Goal: Task Accomplishment & Management: Manage account settings

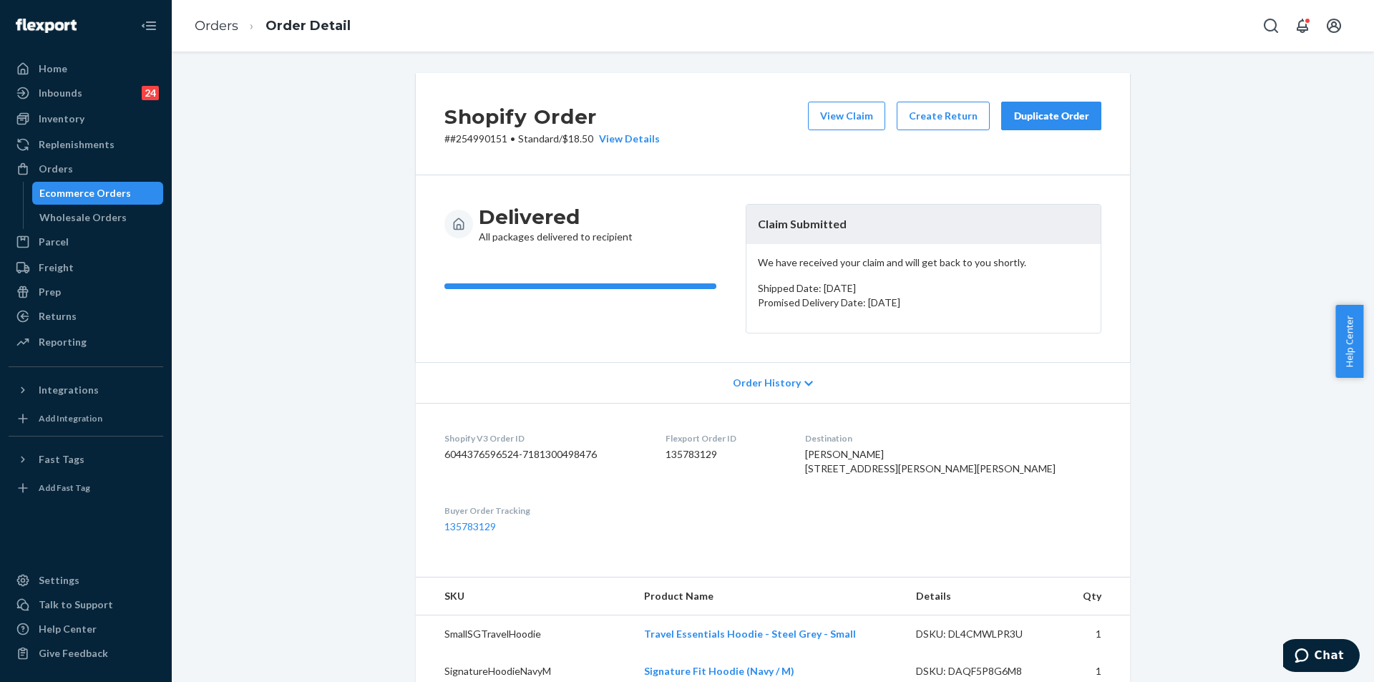
scroll to position [72, 0]
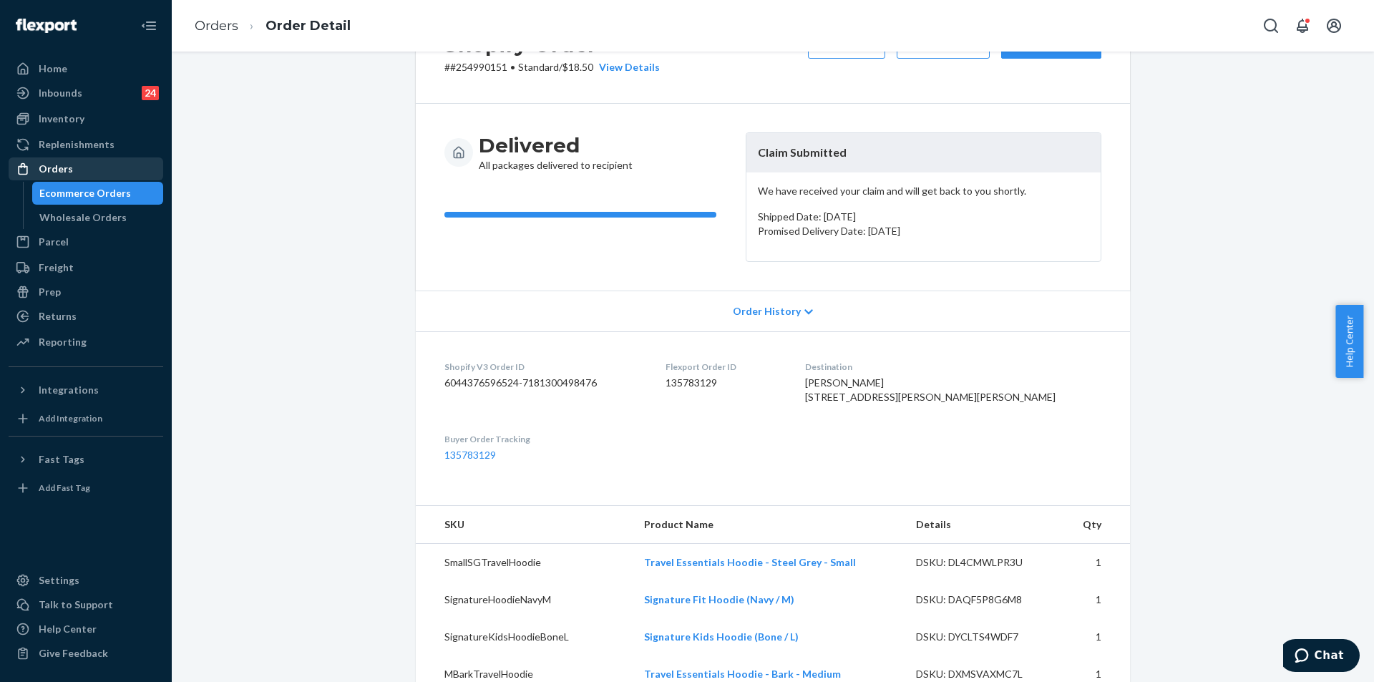
click at [66, 175] on div "Orders" at bounding box center [56, 169] width 34 height 14
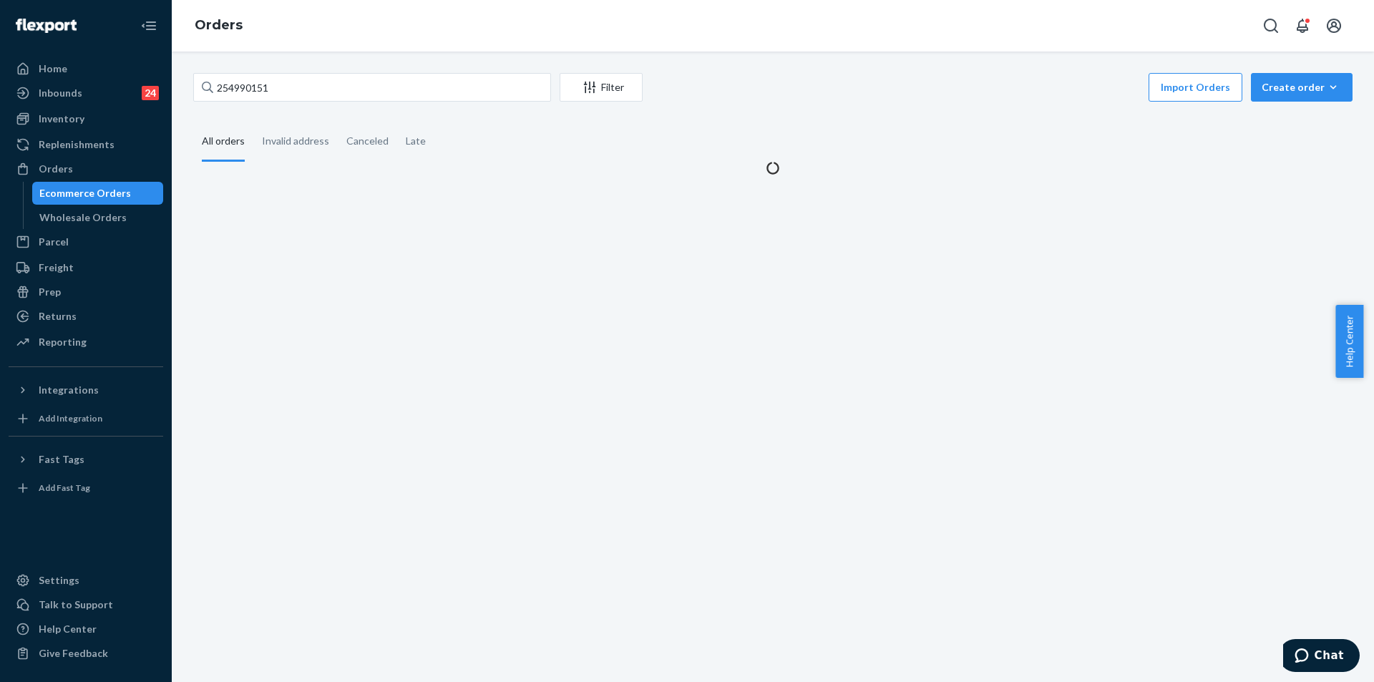
click at [332, 109] on div "254990151 Filter Import Orders Create order Ecommerce order Removal order All o…" at bounding box center [772, 124] width 1181 height 102
click at [321, 84] on input "254990151" at bounding box center [372, 87] width 358 height 29
click at [320, 83] on input "254990151" at bounding box center [372, 87] width 358 height 29
paste input "5298228,"
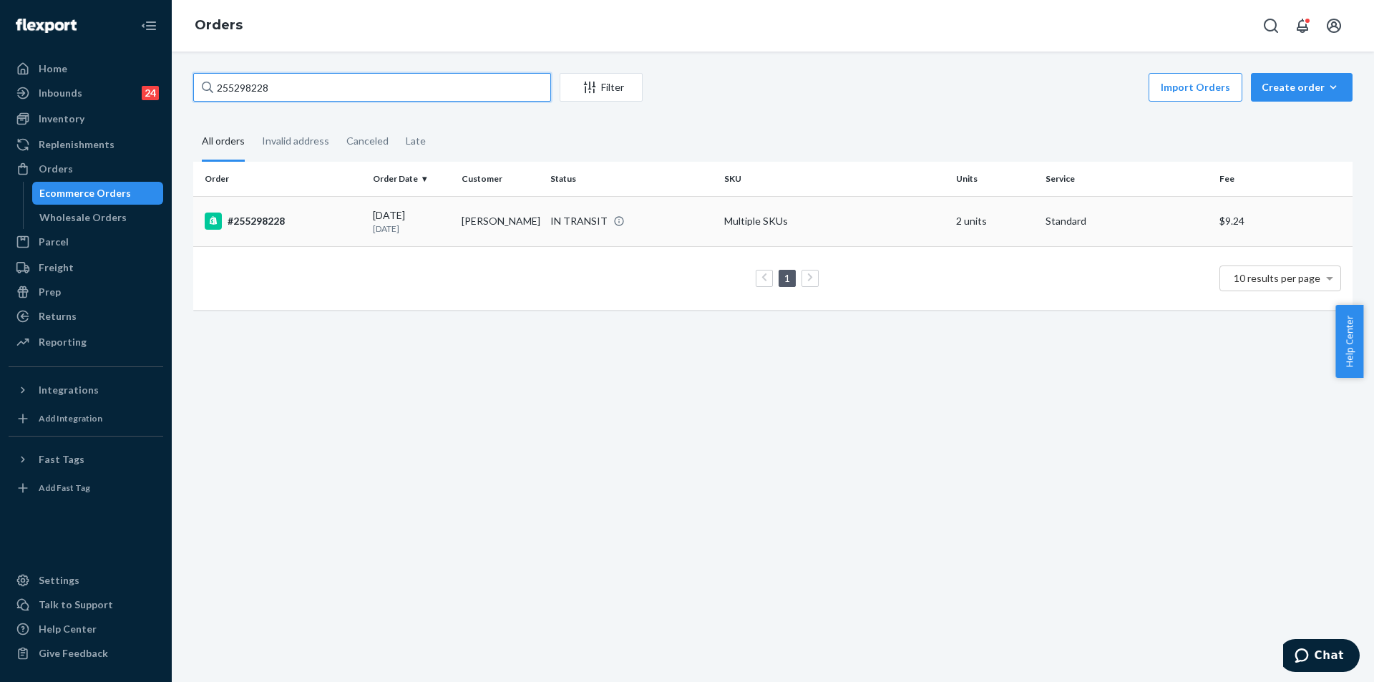
type input "255298228"
click at [633, 218] on div "IN TRANSIT" at bounding box center [631, 221] width 168 height 14
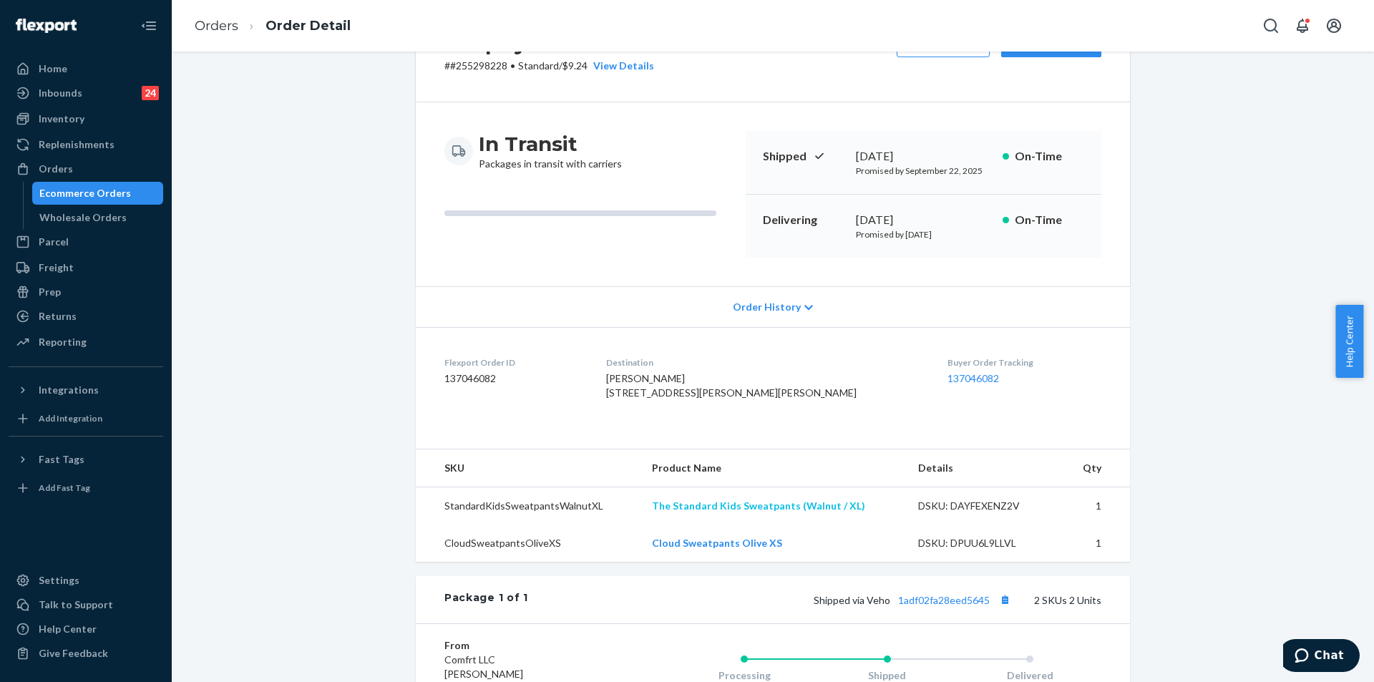
scroll to position [143, 0]
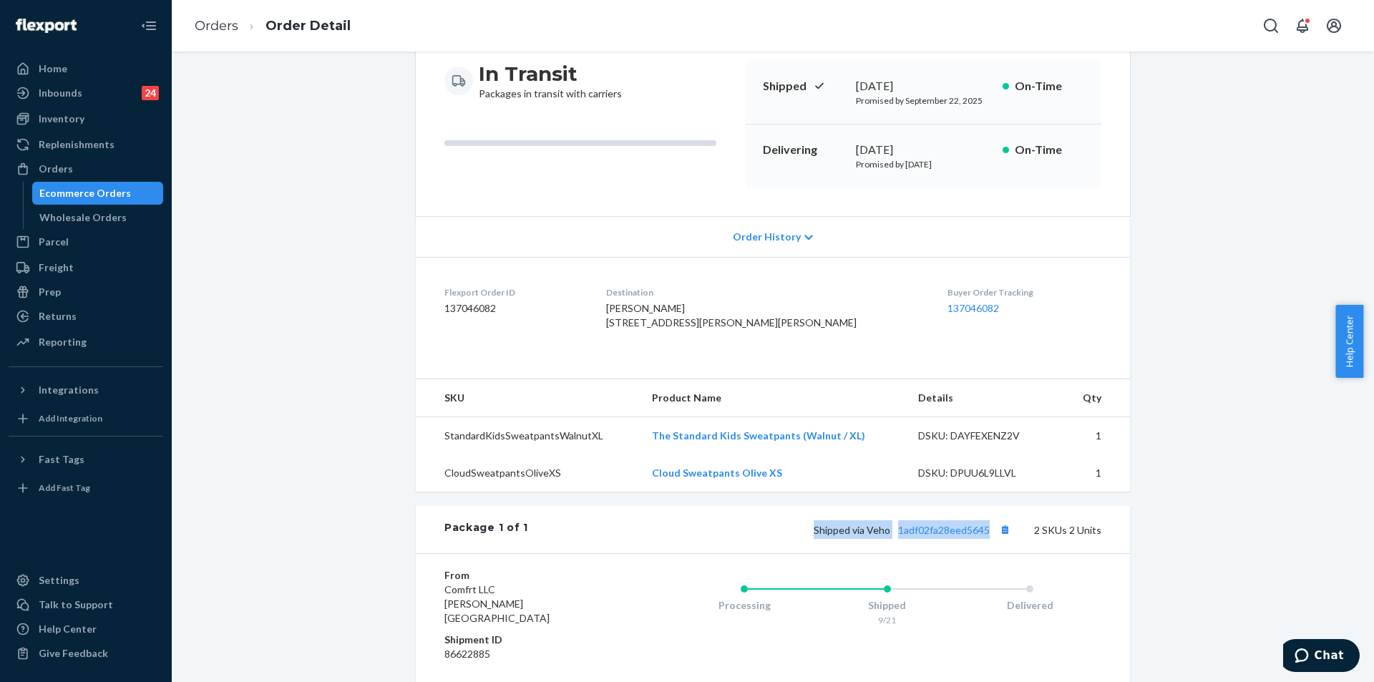
copy span "Shipped via Veho 1adf02fa28eed5645"
drag, startPoint x: 794, startPoint y: 555, endPoint x: 991, endPoint y: 554, distance: 196.8
click at [991, 539] on div "Shipped via Veho 1adf02fa28eed5645 2 SKUs 2 Units" at bounding box center [814, 529] width 573 height 19
click at [31, 165] on div at bounding box center [27, 169] width 23 height 14
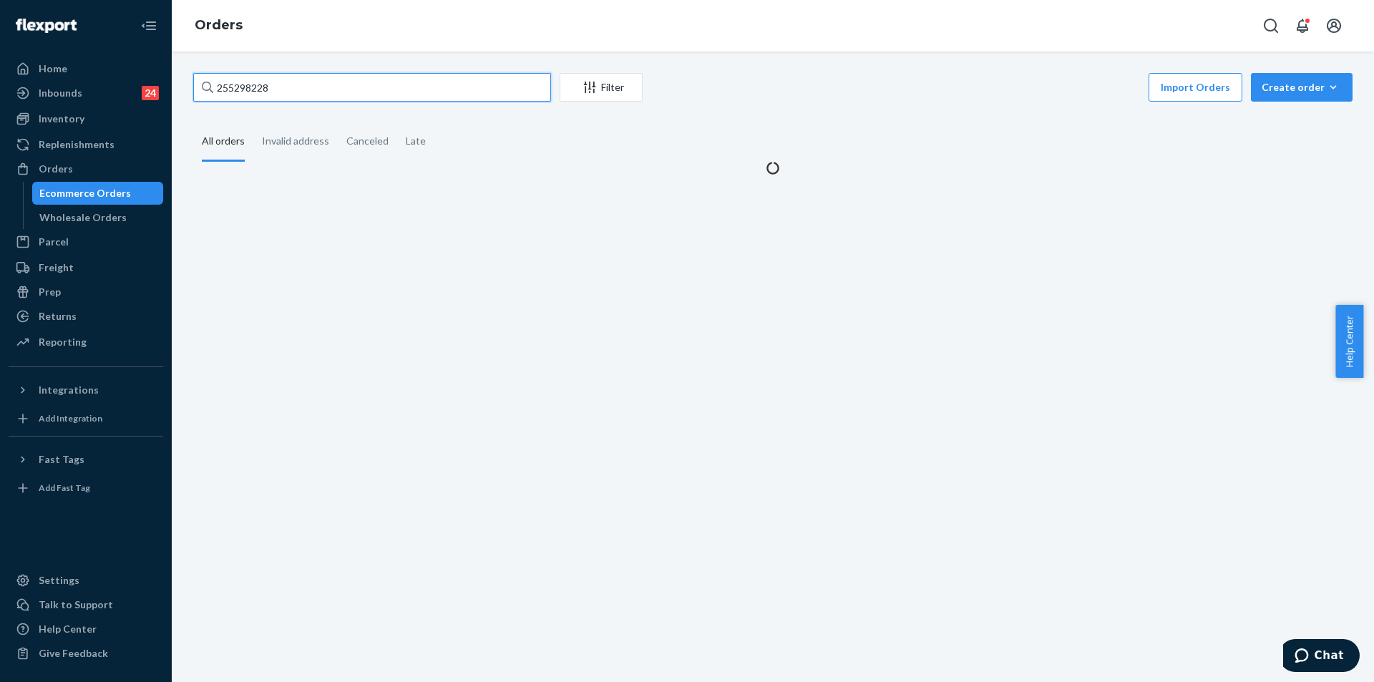
click at [288, 87] on input "255298228" at bounding box center [372, 87] width 358 height 29
click at [289, 87] on input "255298228" at bounding box center [372, 87] width 358 height 29
paste input "324300"
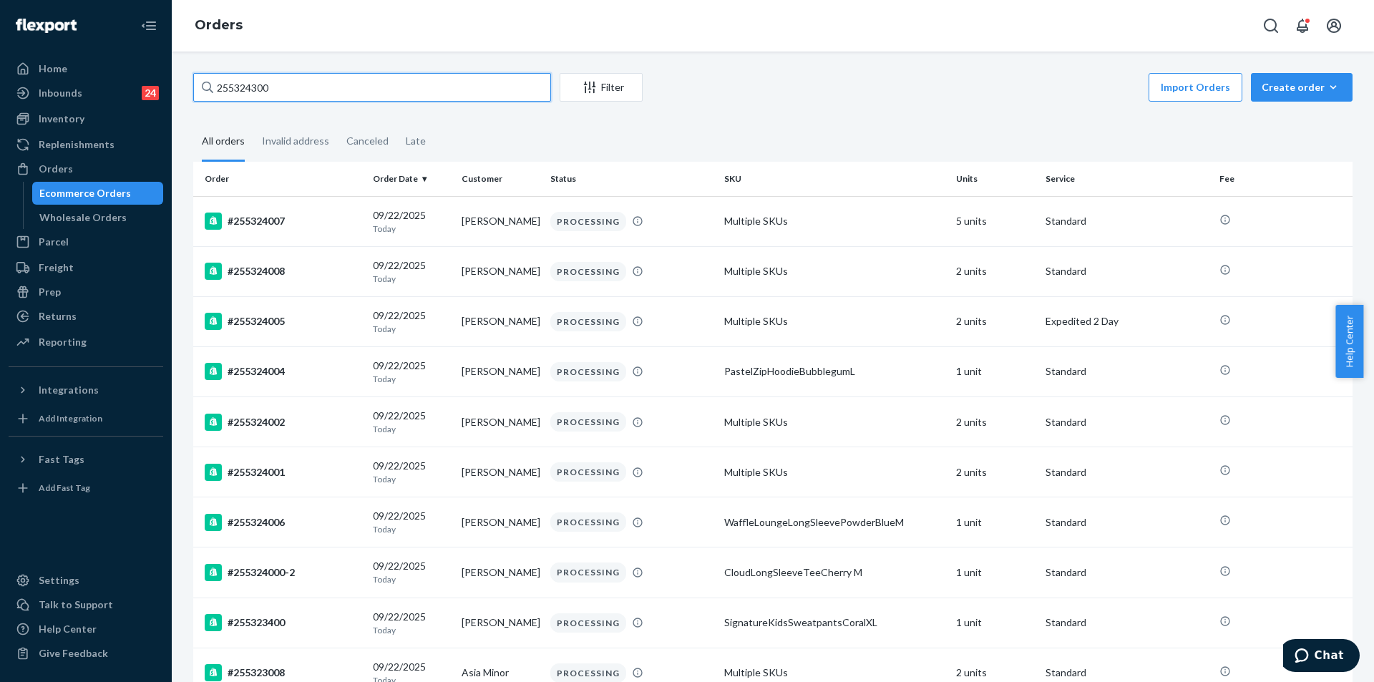
click at [298, 87] on input "255324300" at bounding box center [372, 87] width 358 height 29
paste input "4079571"
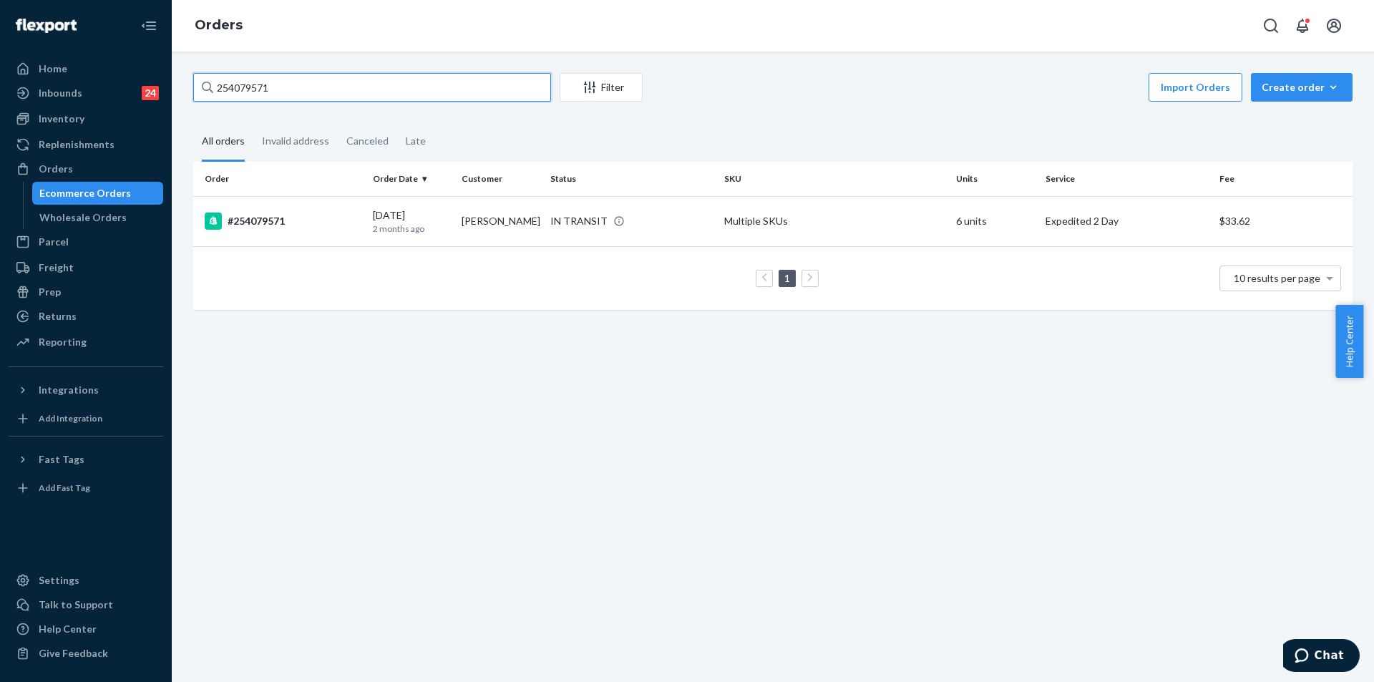
type input "254079571"
click at [882, 223] on td "Multiple SKUs" at bounding box center [835, 221] width 232 height 50
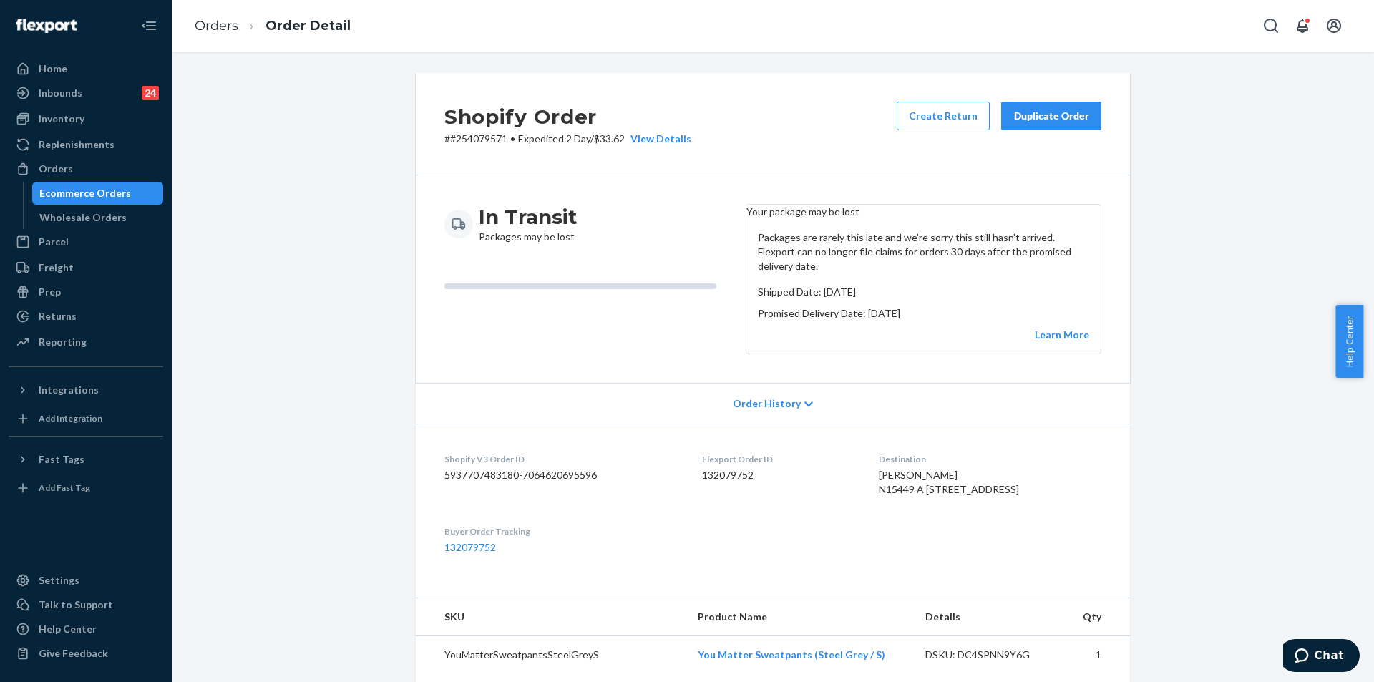
click at [1061, 125] on button "Duplicate Order" at bounding box center [1051, 116] width 100 height 29
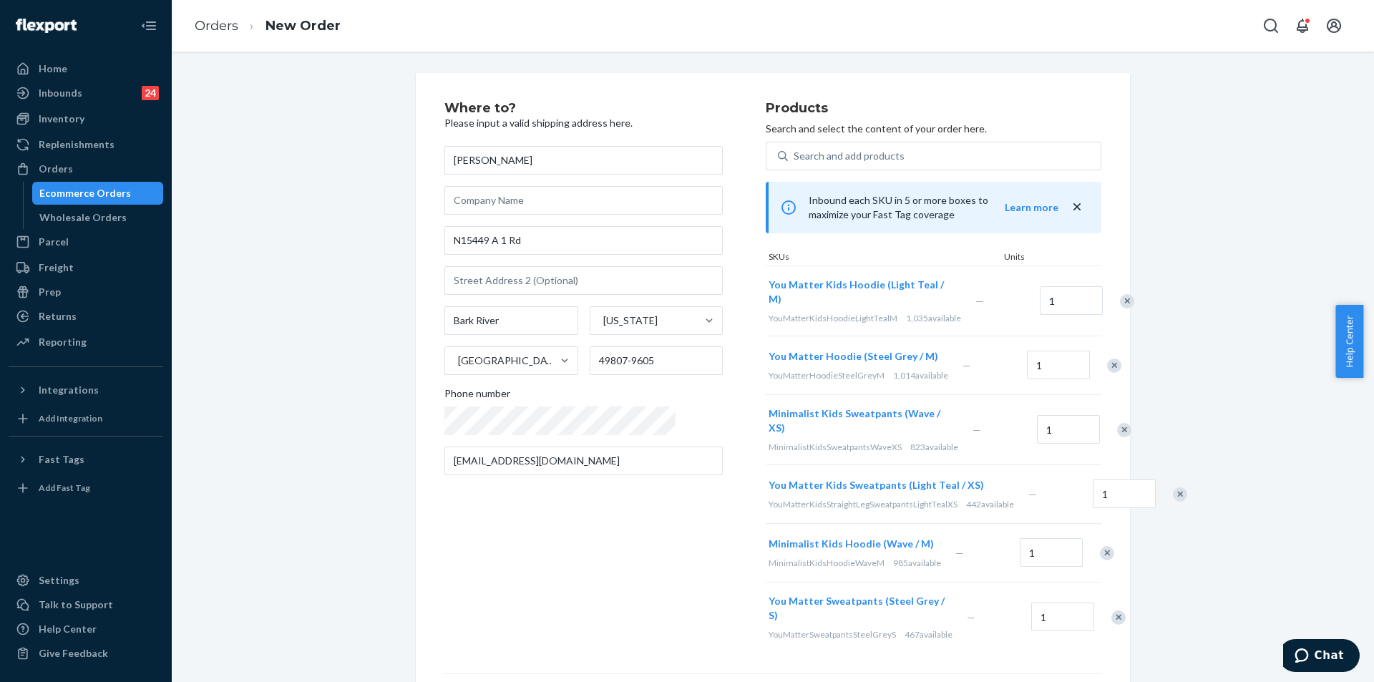
scroll to position [182, 0]
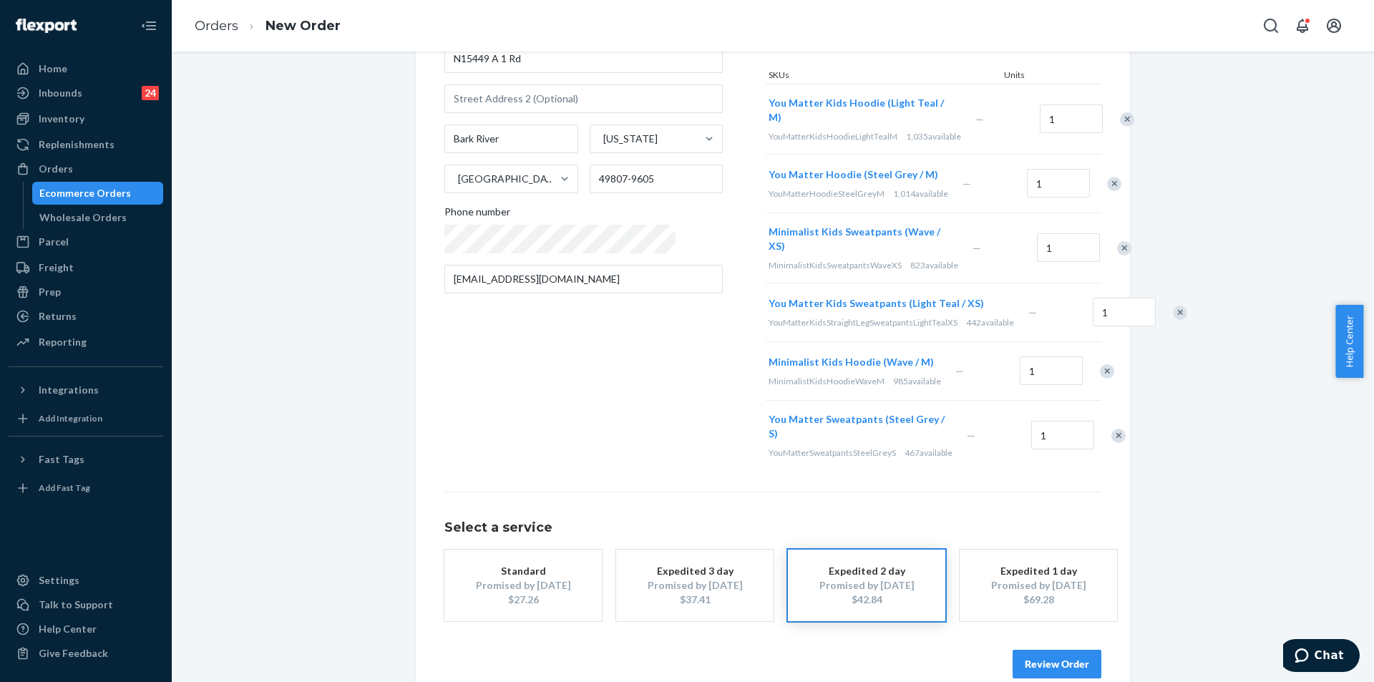
click at [1073, 650] on button "Review Order" at bounding box center [1057, 664] width 89 height 29
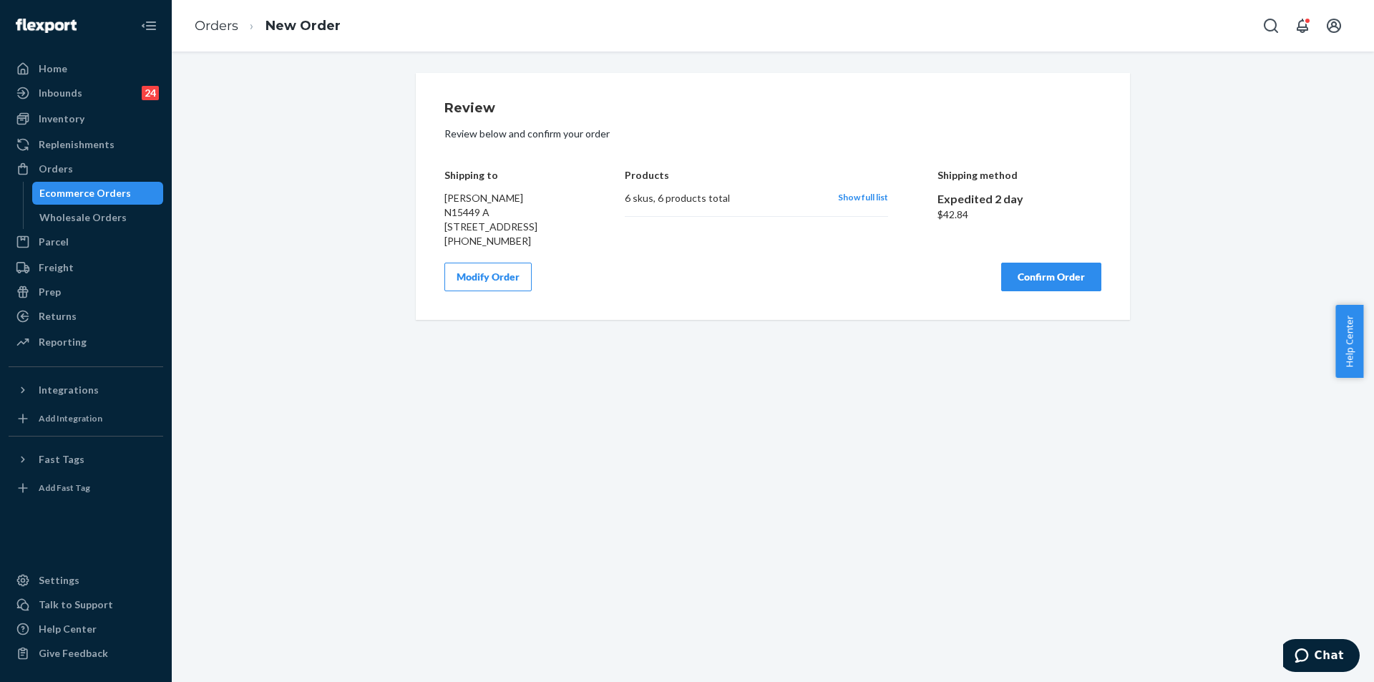
scroll to position [0, 0]
click at [1061, 268] on button "Confirm Order" at bounding box center [1051, 277] width 100 height 29
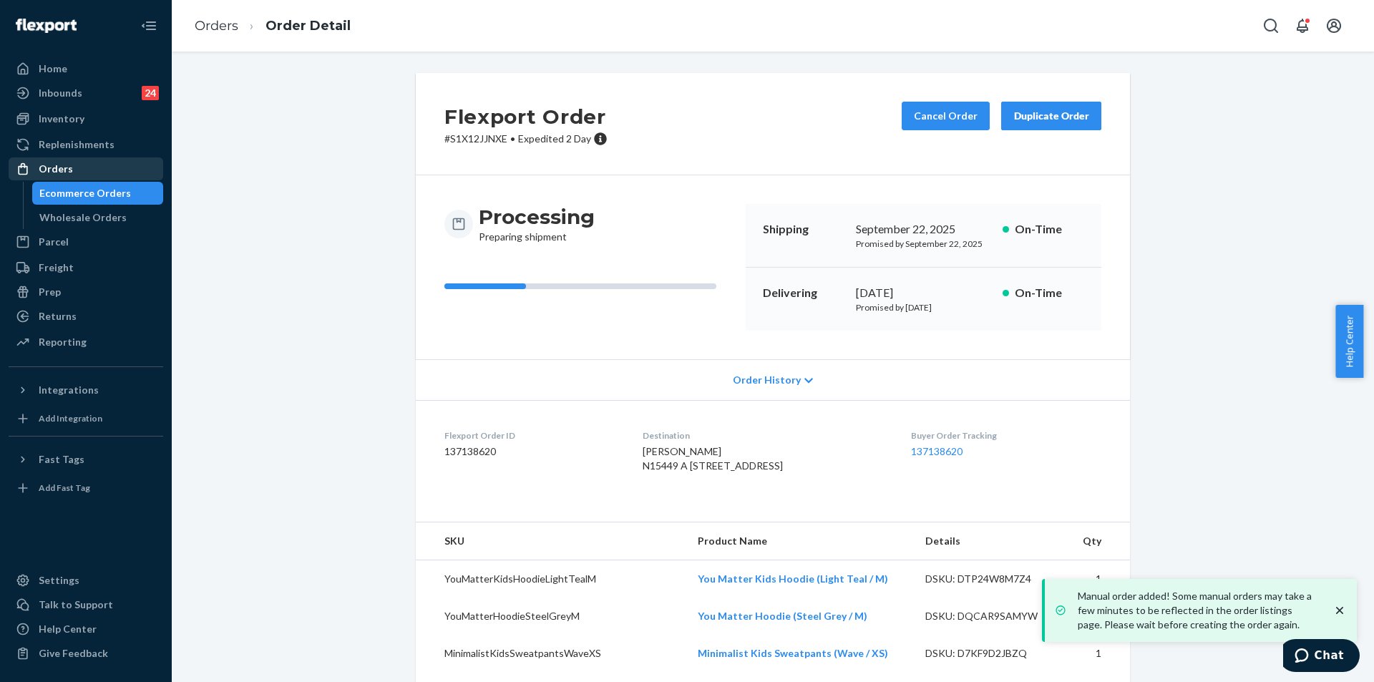
click at [83, 168] on div "Orders" at bounding box center [86, 169] width 152 height 20
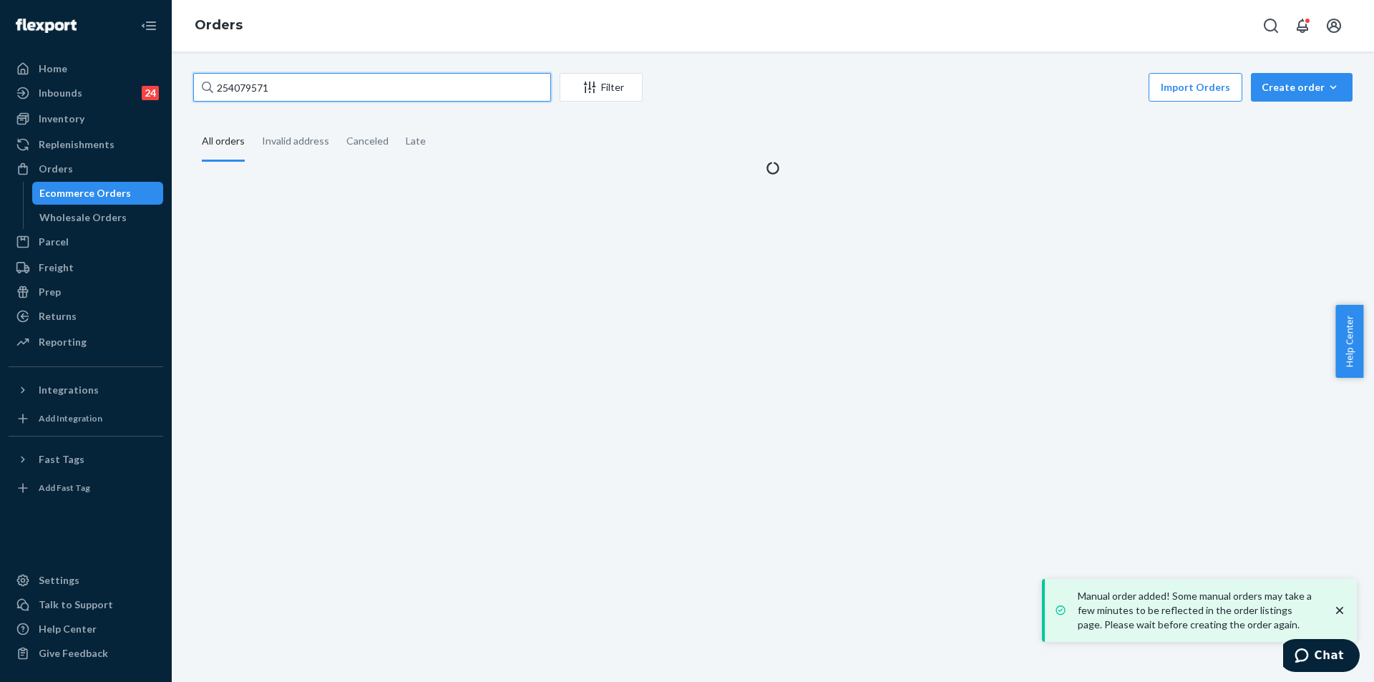
click at [366, 89] on input "254079571" at bounding box center [372, 87] width 358 height 29
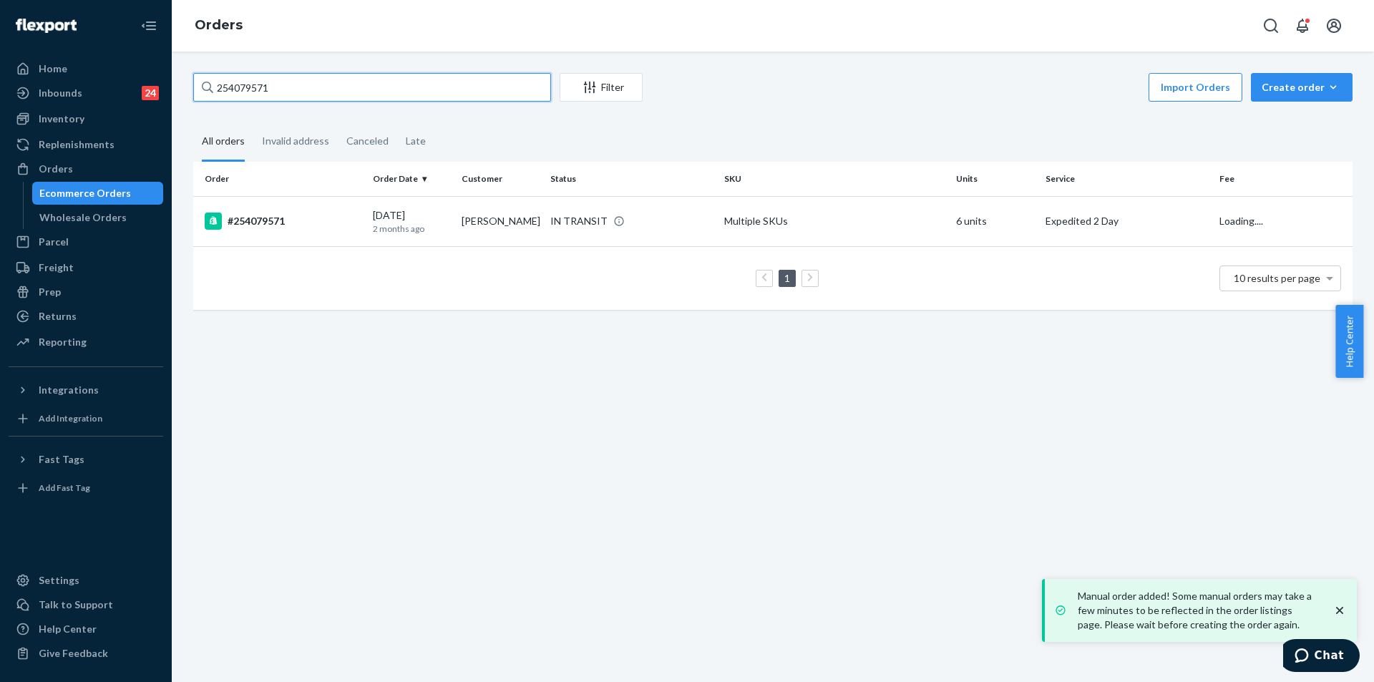
click at [366, 89] on input "254079571" at bounding box center [372, 87] width 358 height 29
paste input "5324032"
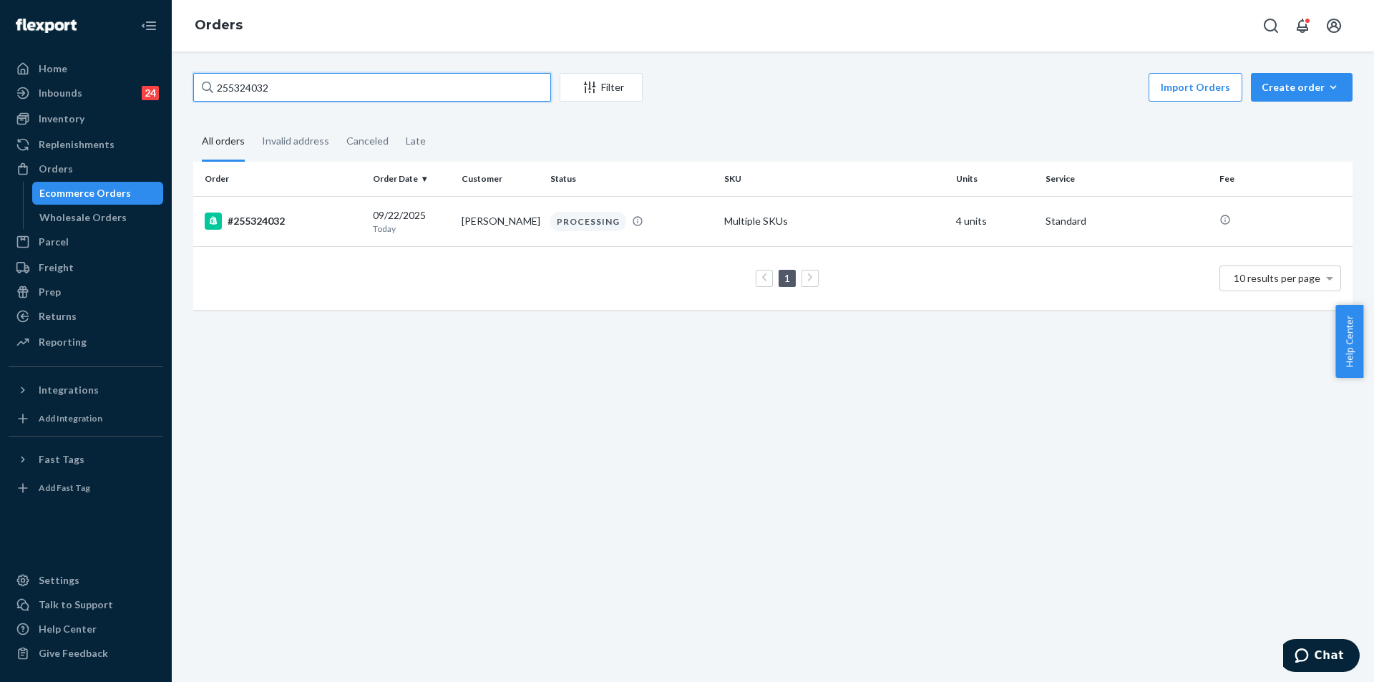
click at [300, 81] on input "255324032" at bounding box center [372, 87] width 358 height 29
paste input "#254909663"
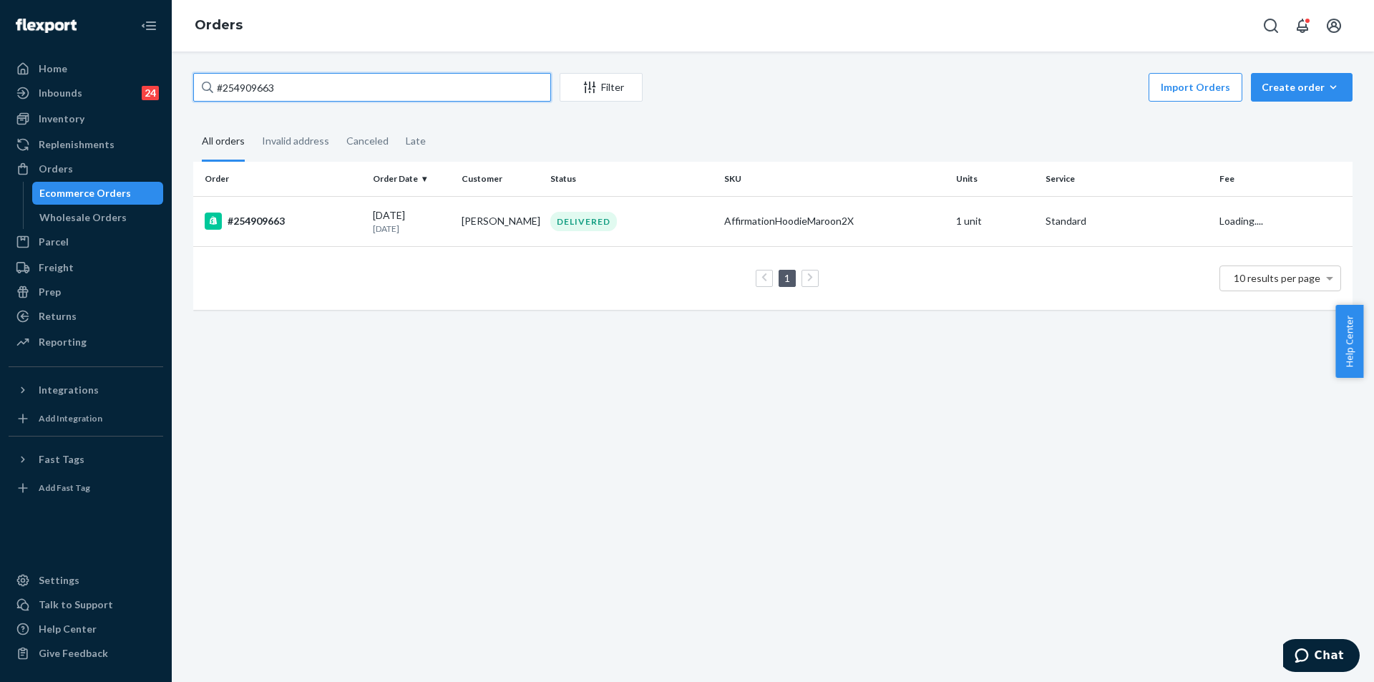
click at [224, 89] on input "#254909663" at bounding box center [372, 87] width 358 height 29
click at [285, 84] on input "254909663" at bounding box center [372, 87] width 358 height 29
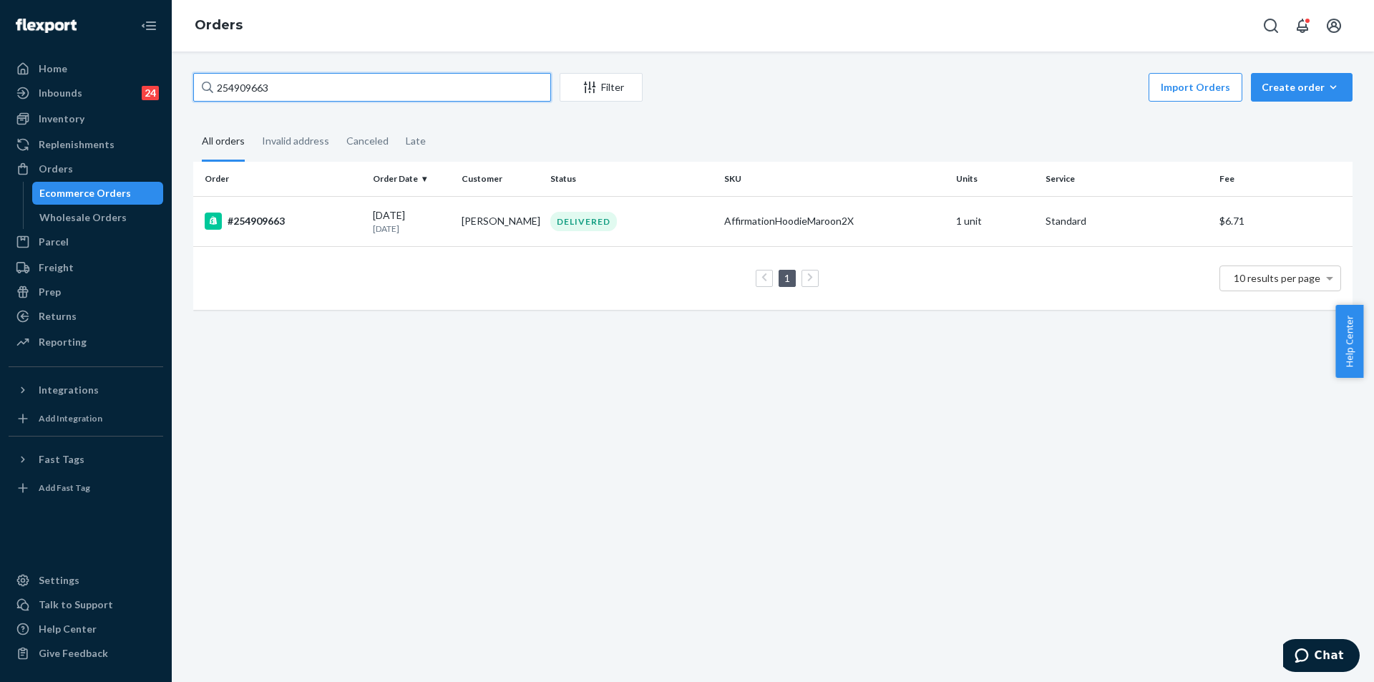
click at [357, 88] on input "254909663" at bounding box center [372, 87] width 358 height 29
paste input "5282688"
type input "255282688"
click at [683, 240] on td "DELIVERED" at bounding box center [632, 221] width 174 height 50
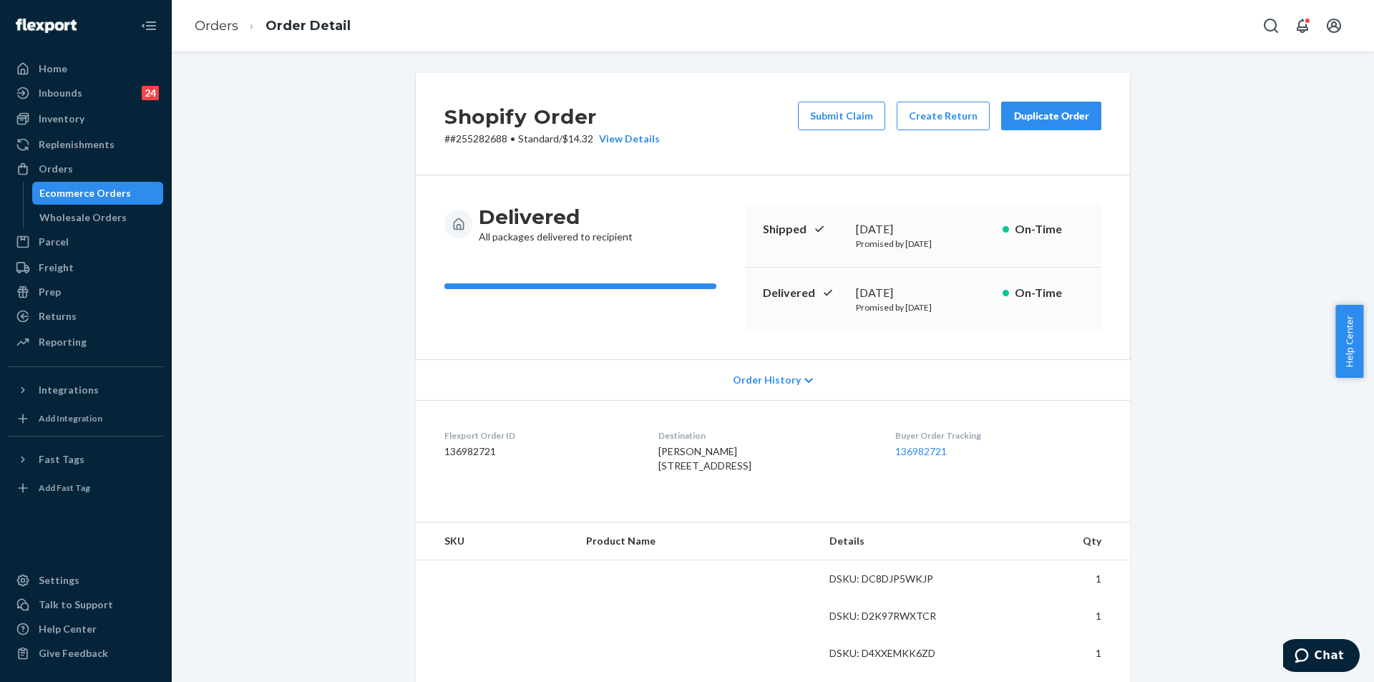
click at [1048, 116] on div "Duplicate Order" at bounding box center [1051, 116] width 76 height 14
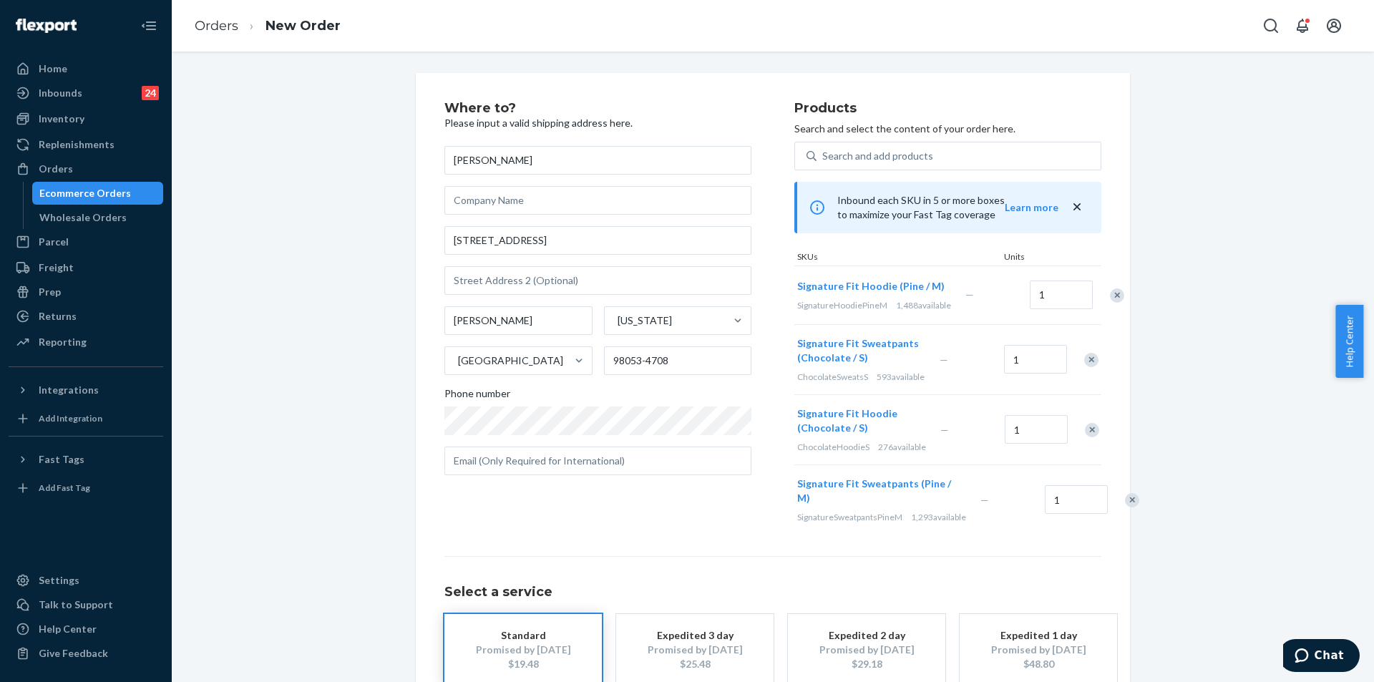
click at [1110, 303] on div "Remove Item" at bounding box center [1117, 295] width 14 height 14
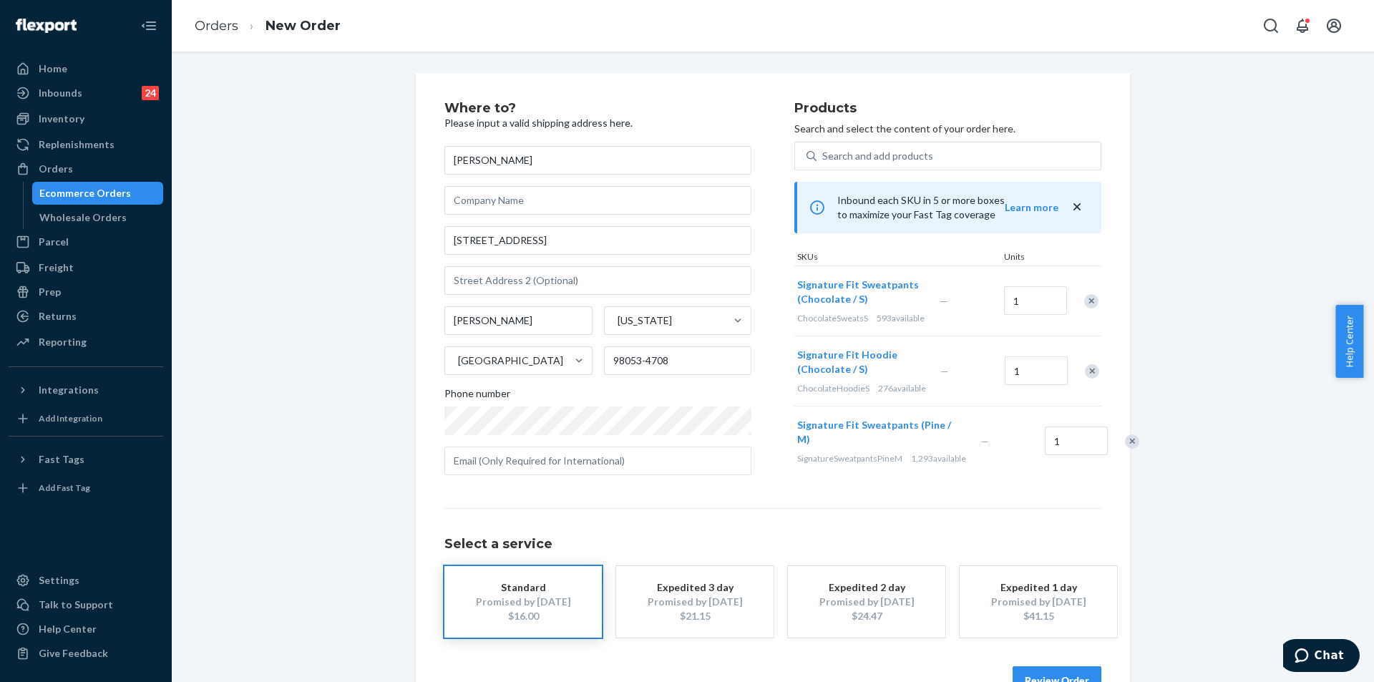
click at [1085, 379] on div "Remove Item" at bounding box center [1092, 371] width 14 height 14
click at [1125, 379] on div "Remove Item" at bounding box center [1132, 371] width 14 height 14
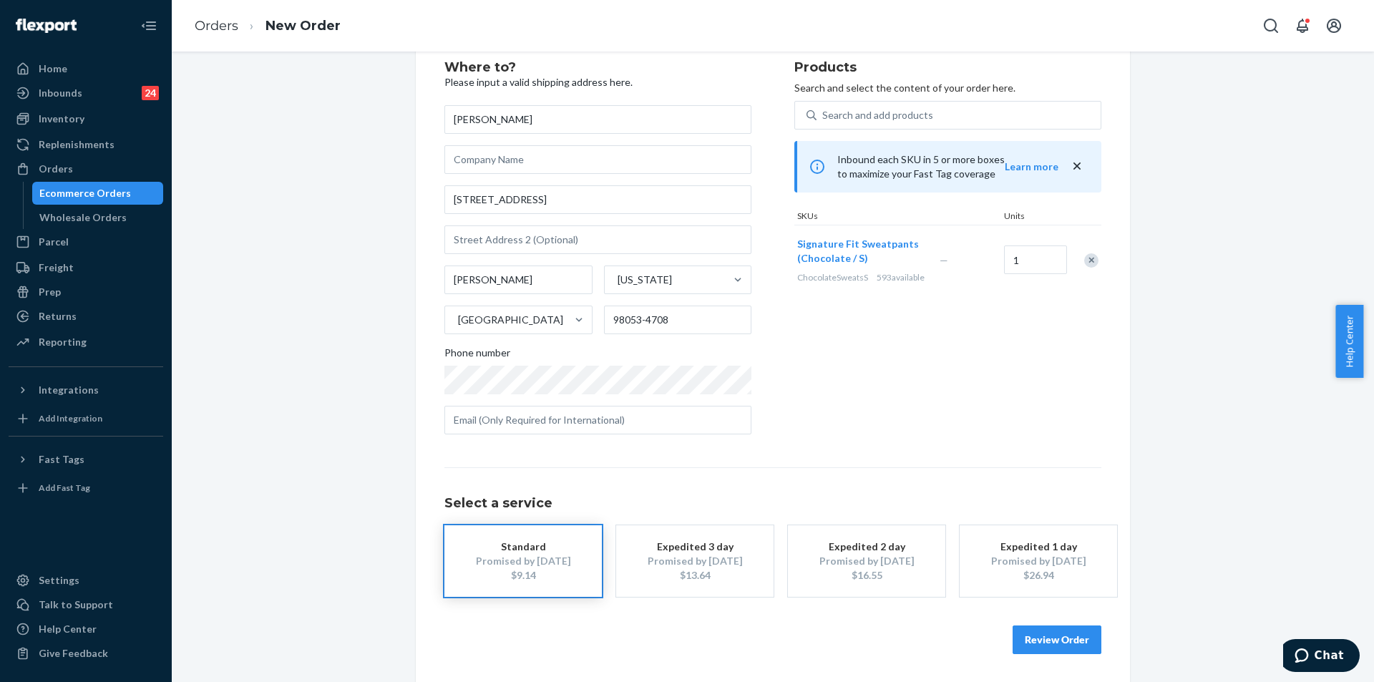
scroll to position [42, 0]
click at [1046, 638] on button "Review Order" at bounding box center [1057, 639] width 89 height 29
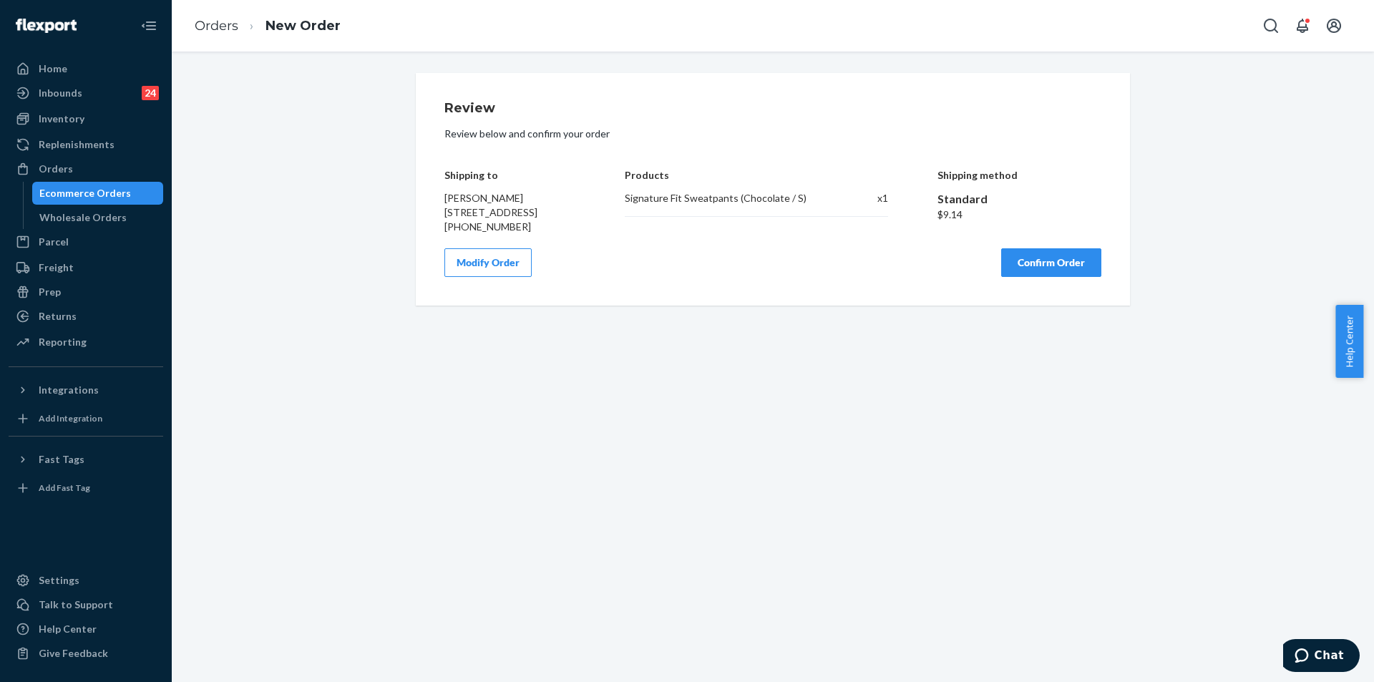
scroll to position [0, 0]
click at [1082, 277] on button "Confirm Order" at bounding box center [1051, 262] width 100 height 29
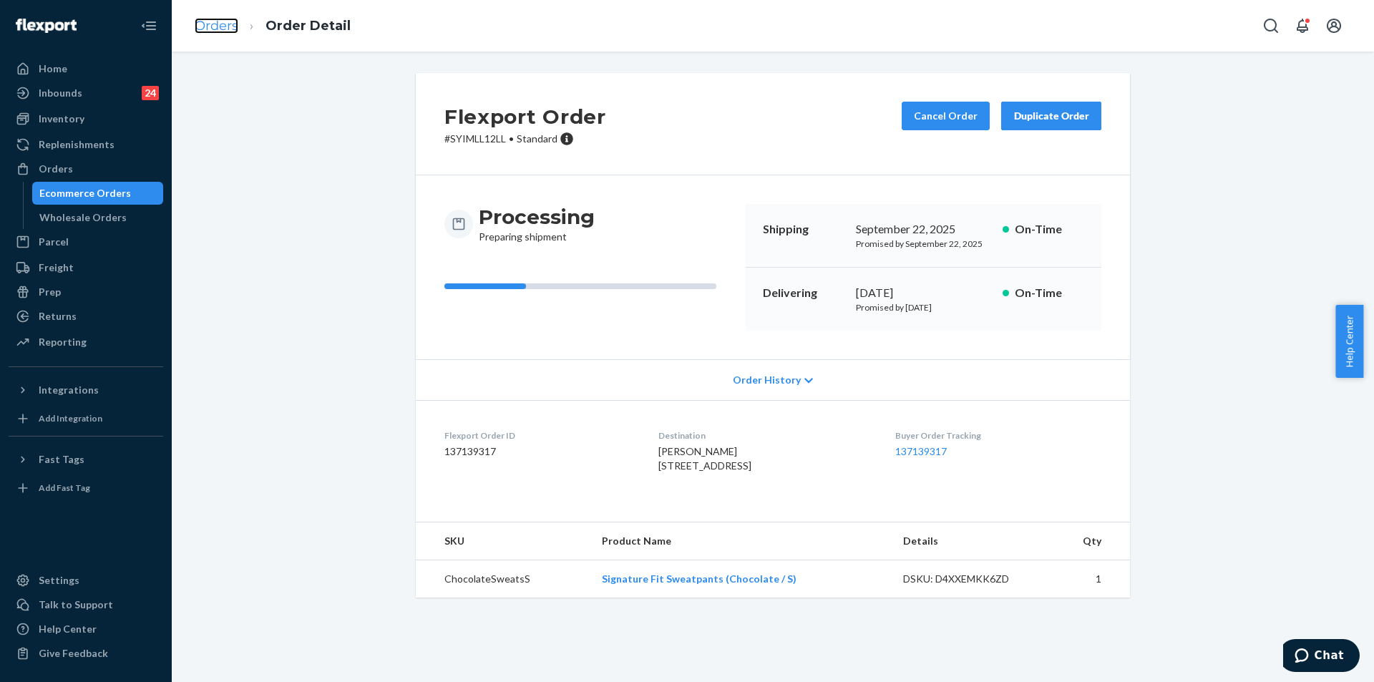
click at [212, 23] on link "Orders" at bounding box center [217, 26] width 44 height 16
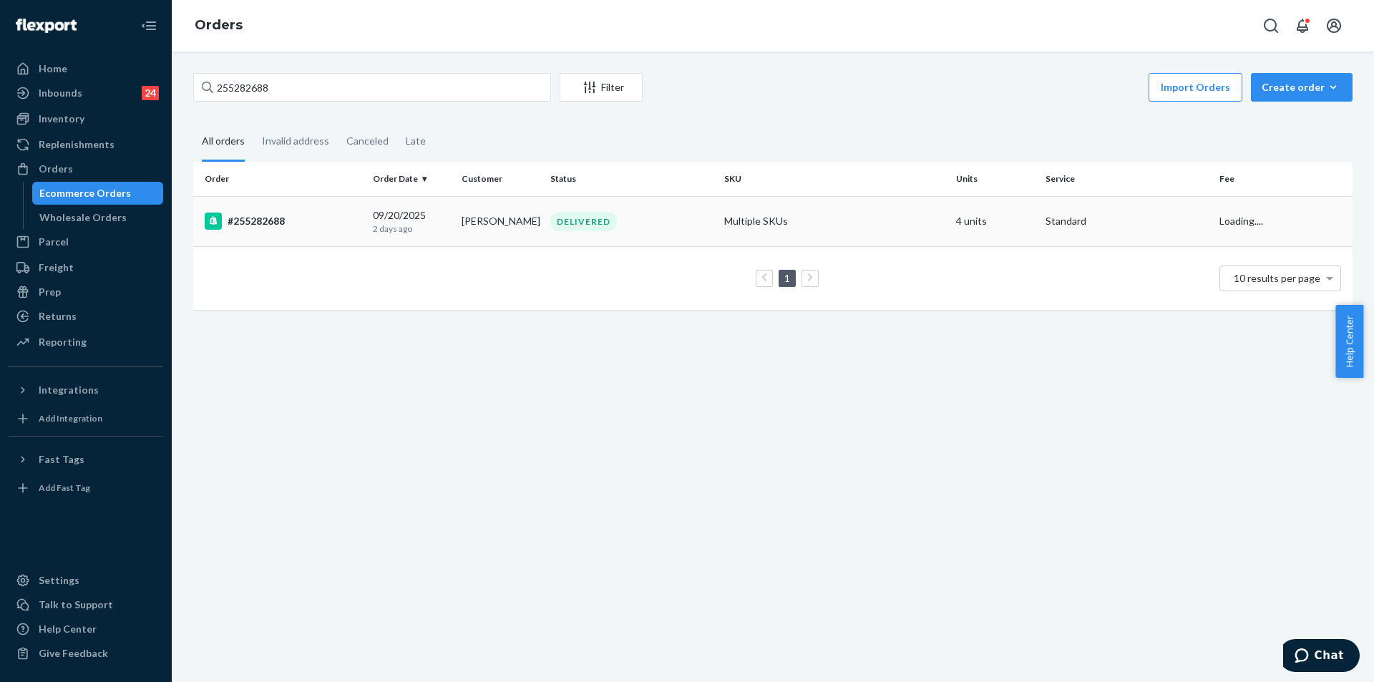
click at [749, 230] on td "Multiple SKUs" at bounding box center [835, 221] width 232 height 50
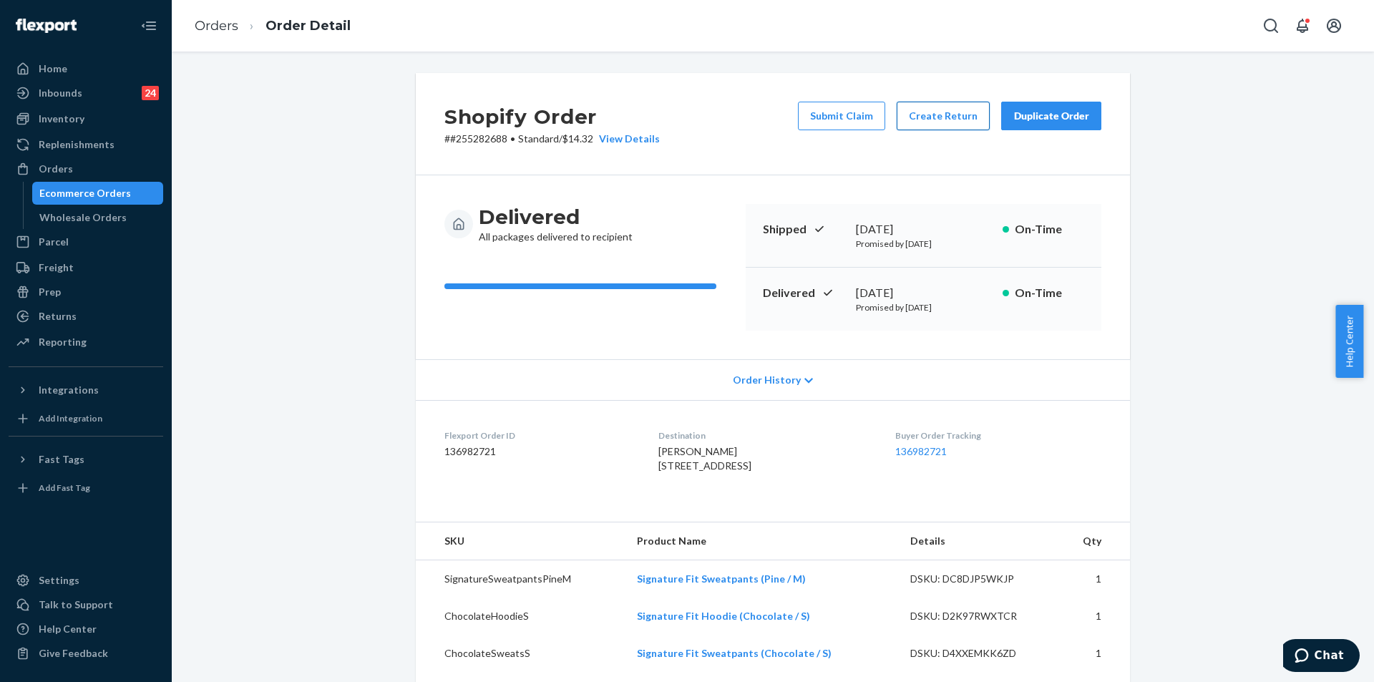
click at [948, 115] on button "Create Return" at bounding box center [943, 116] width 93 height 29
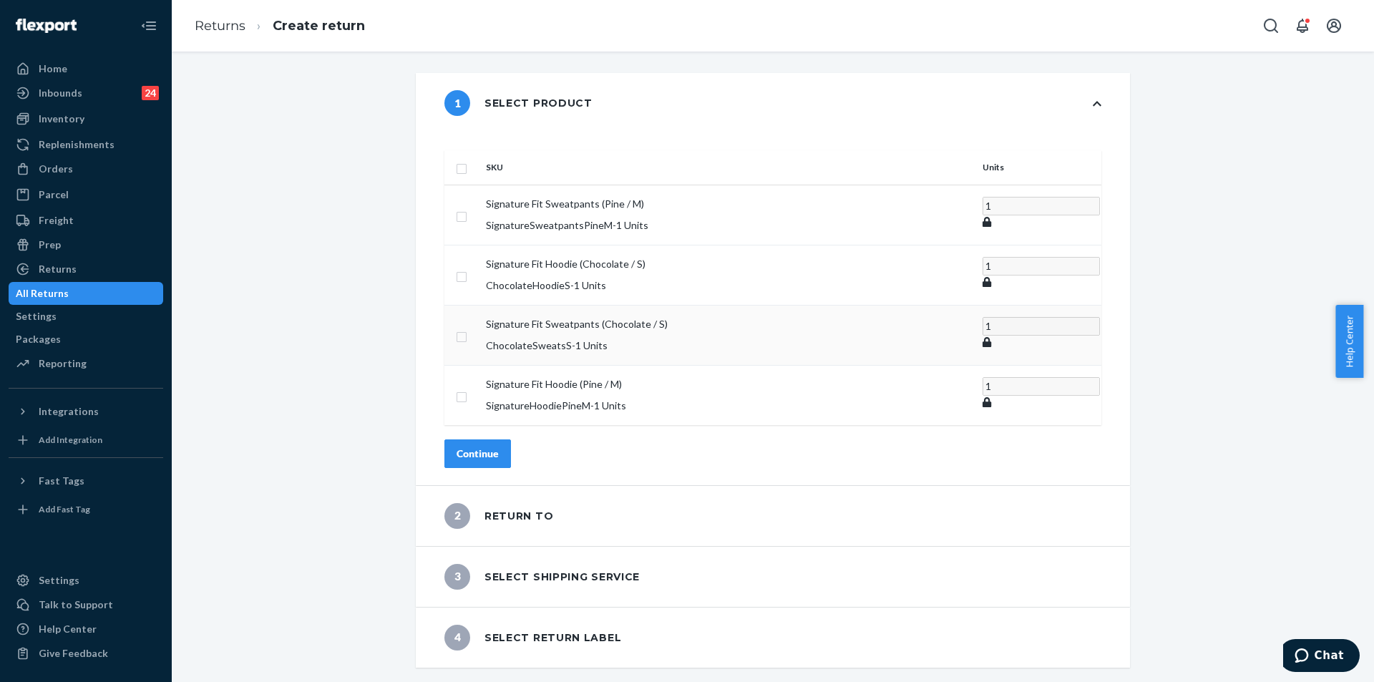
click at [480, 315] on td at bounding box center [462, 335] width 36 height 60
click at [467, 328] on input "checkbox" at bounding box center [461, 335] width 11 height 15
click at [467, 327] on input "checkbox" at bounding box center [461, 334] width 11 height 15
checkbox input "false"
click at [467, 268] on input "checkbox" at bounding box center [461, 275] width 11 height 15
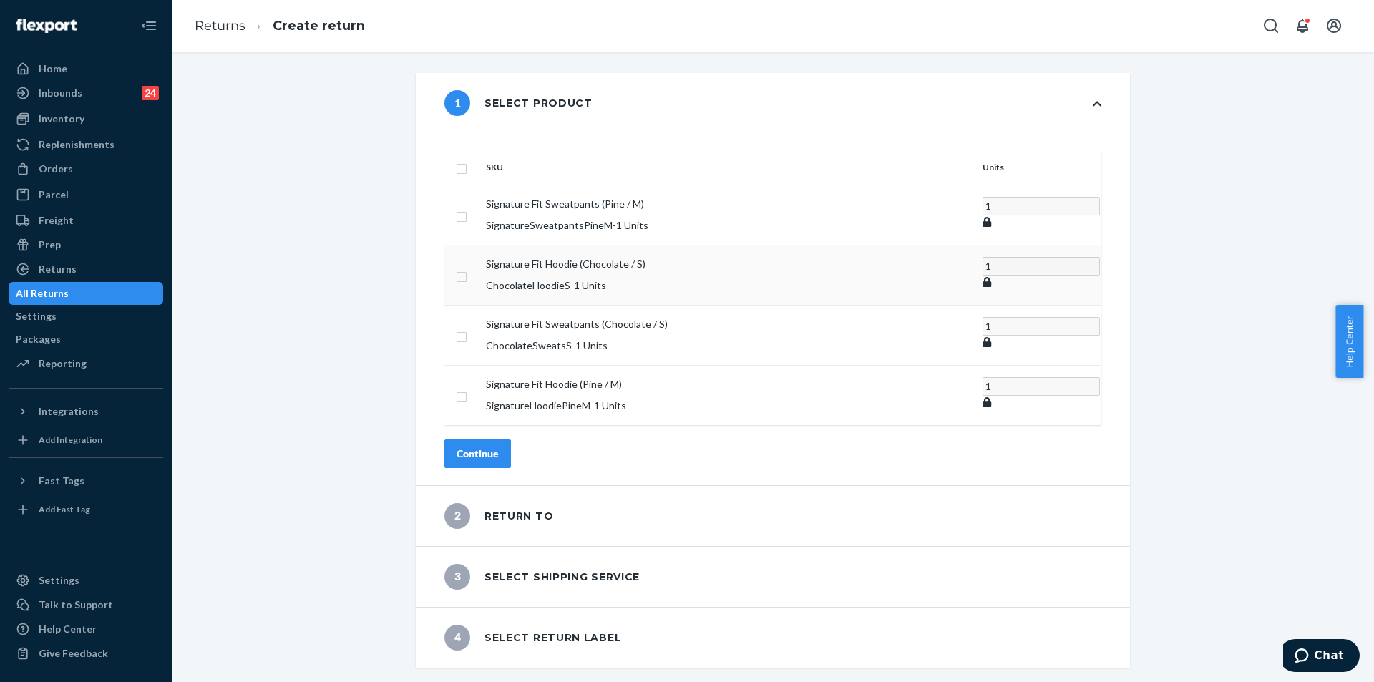
checkbox input "true"
click at [499, 446] on div "Continue" at bounding box center [478, 453] width 42 height 14
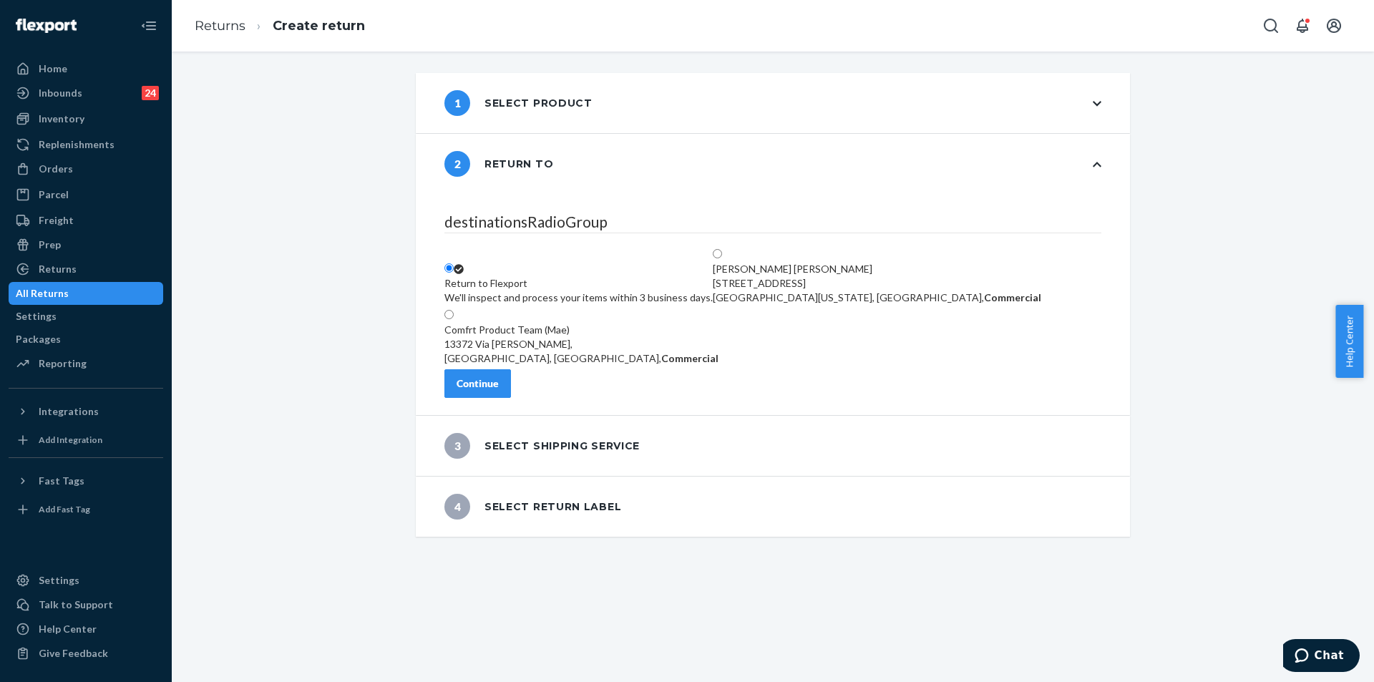
click at [511, 398] on button "Continue" at bounding box center [477, 383] width 67 height 29
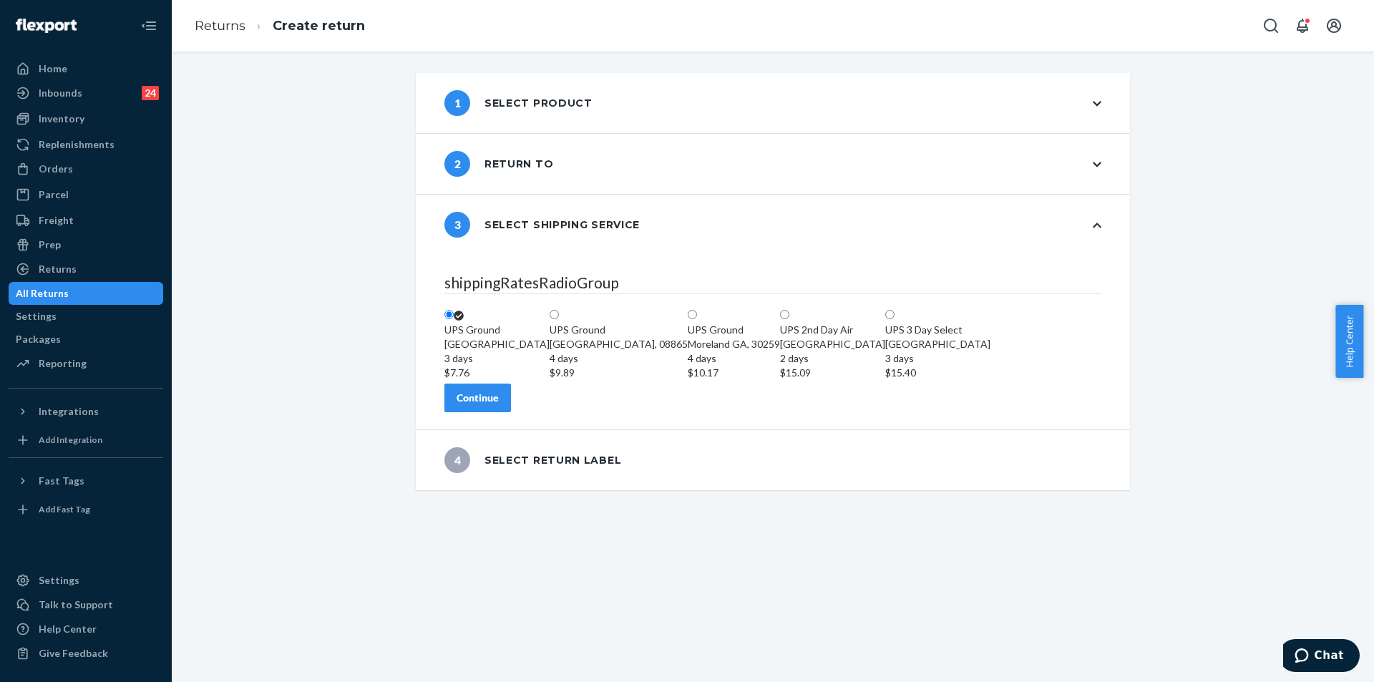
click at [511, 412] on button "Continue" at bounding box center [477, 398] width 67 height 29
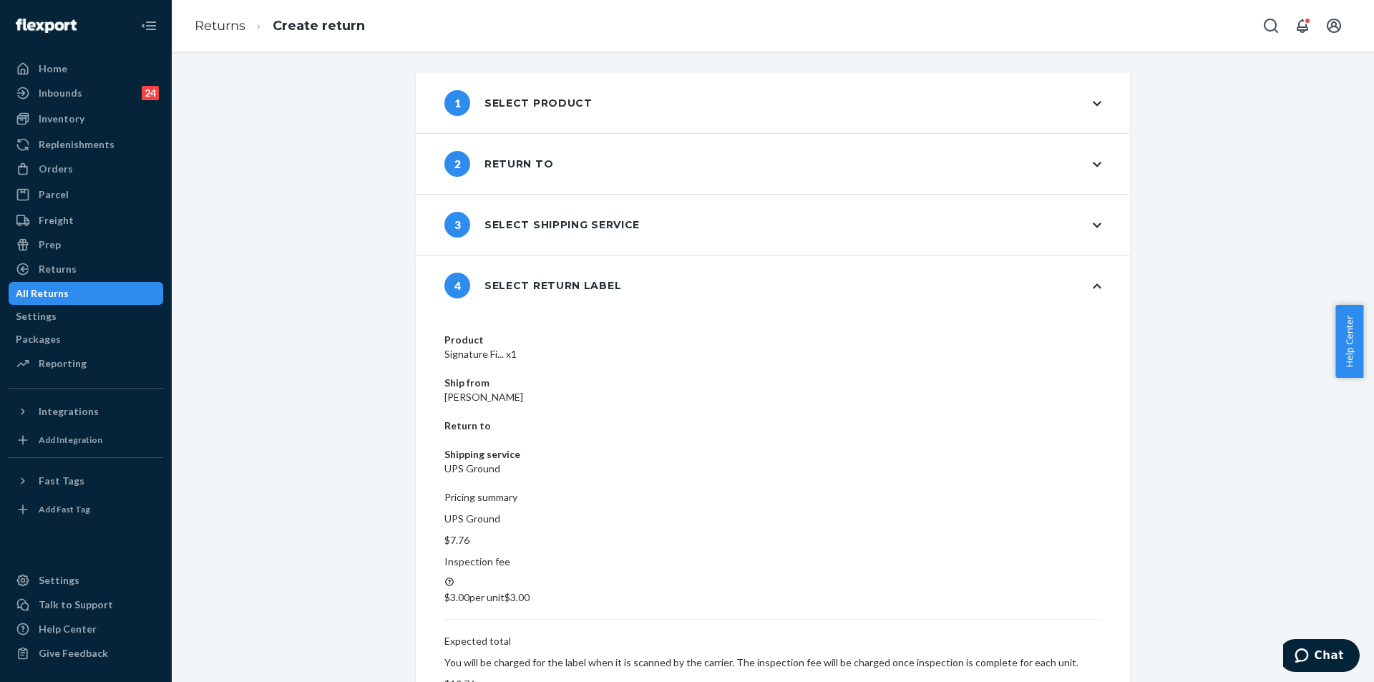
click at [1052, 560] on div "1 Select product 2 Return to 3 Select shipping service 4 Select return label Pr…" at bounding box center [773, 367] width 1202 height 630
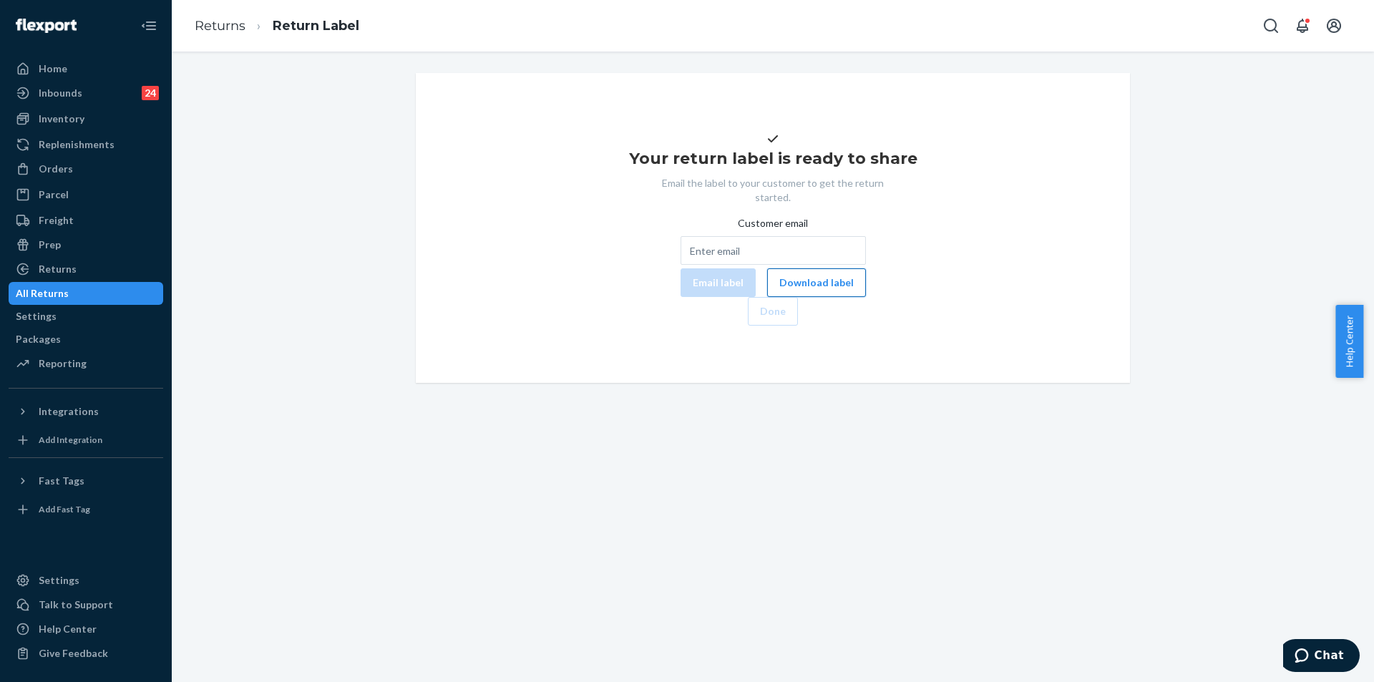
click at [767, 297] on button "Download label" at bounding box center [816, 282] width 99 height 29
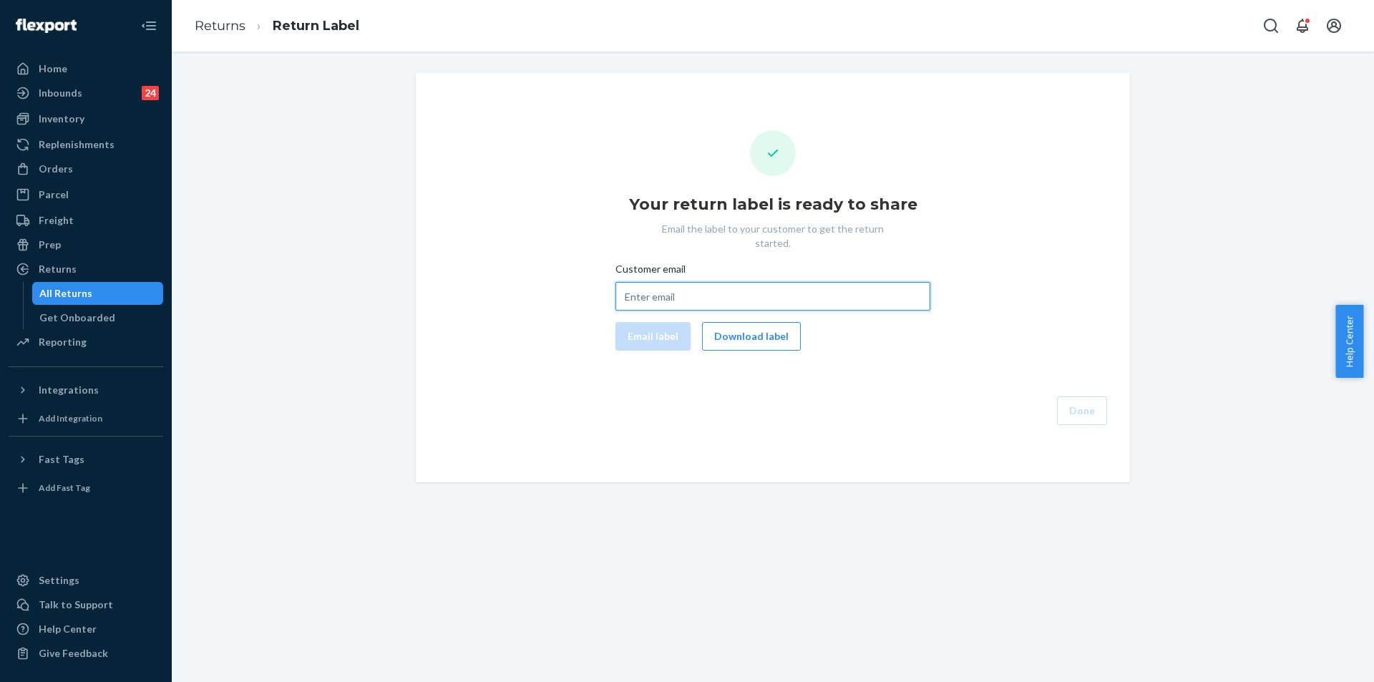
click at [698, 282] on input "Customer email" at bounding box center [772, 296] width 315 height 29
paste input "jaiyavirk99@gmail.com"
type input "jaiyavirk99@gmail.com"
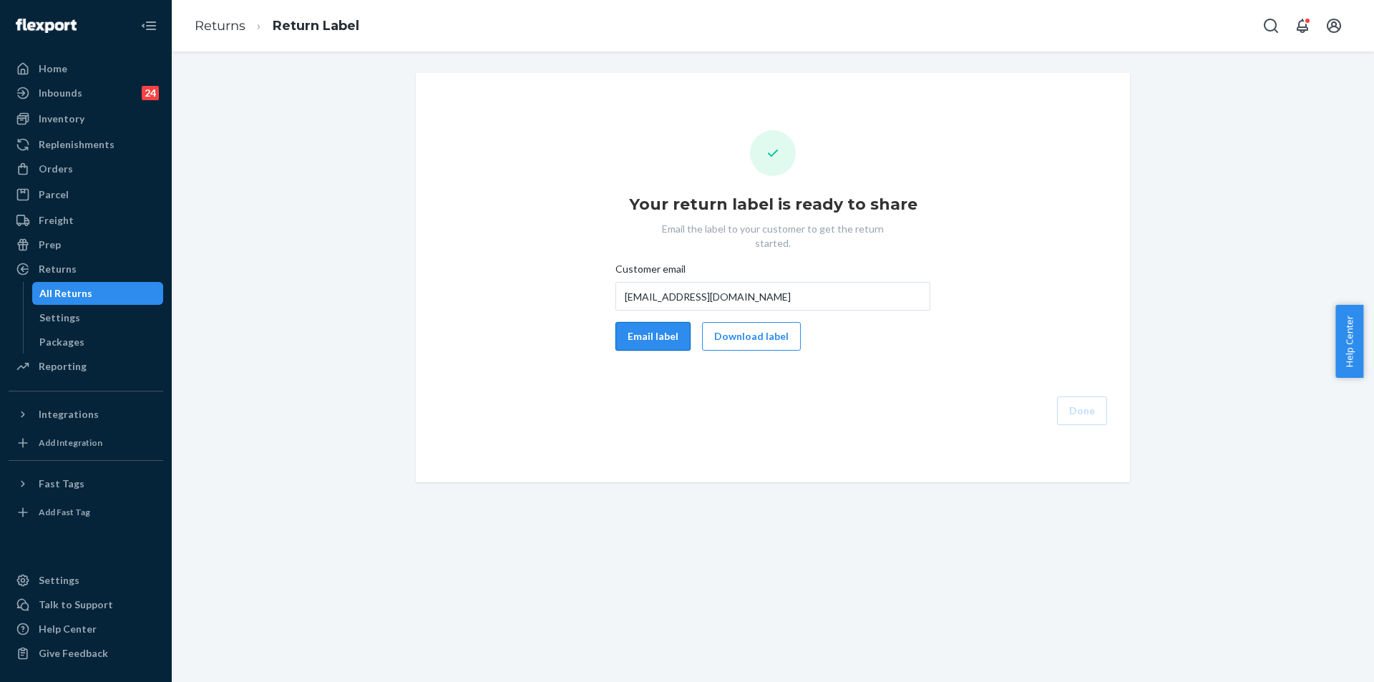
click at [652, 322] on button "Email label" at bounding box center [652, 336] width 75 height 29
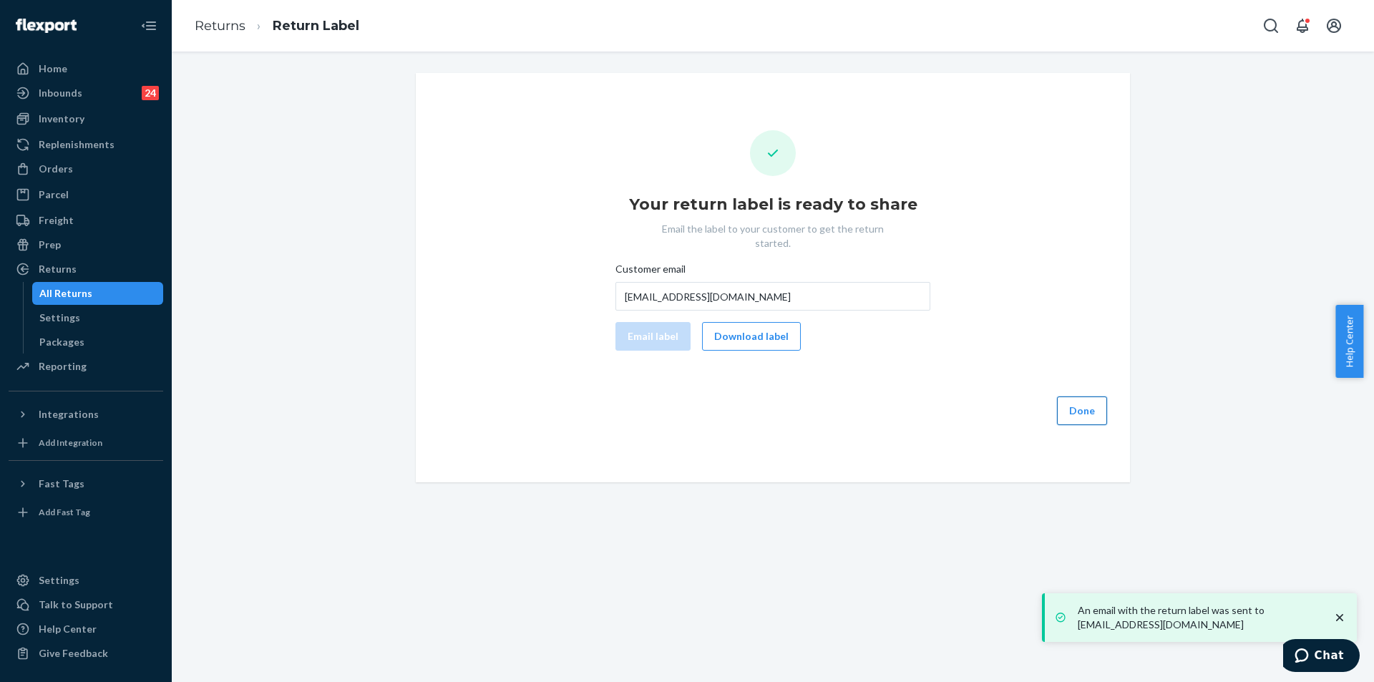
click at [1094, 403] on button "Done" at bounding box center [1082, 410] width 50 height 29
